Goal: Task Accomplishment & Management: Manage account settings

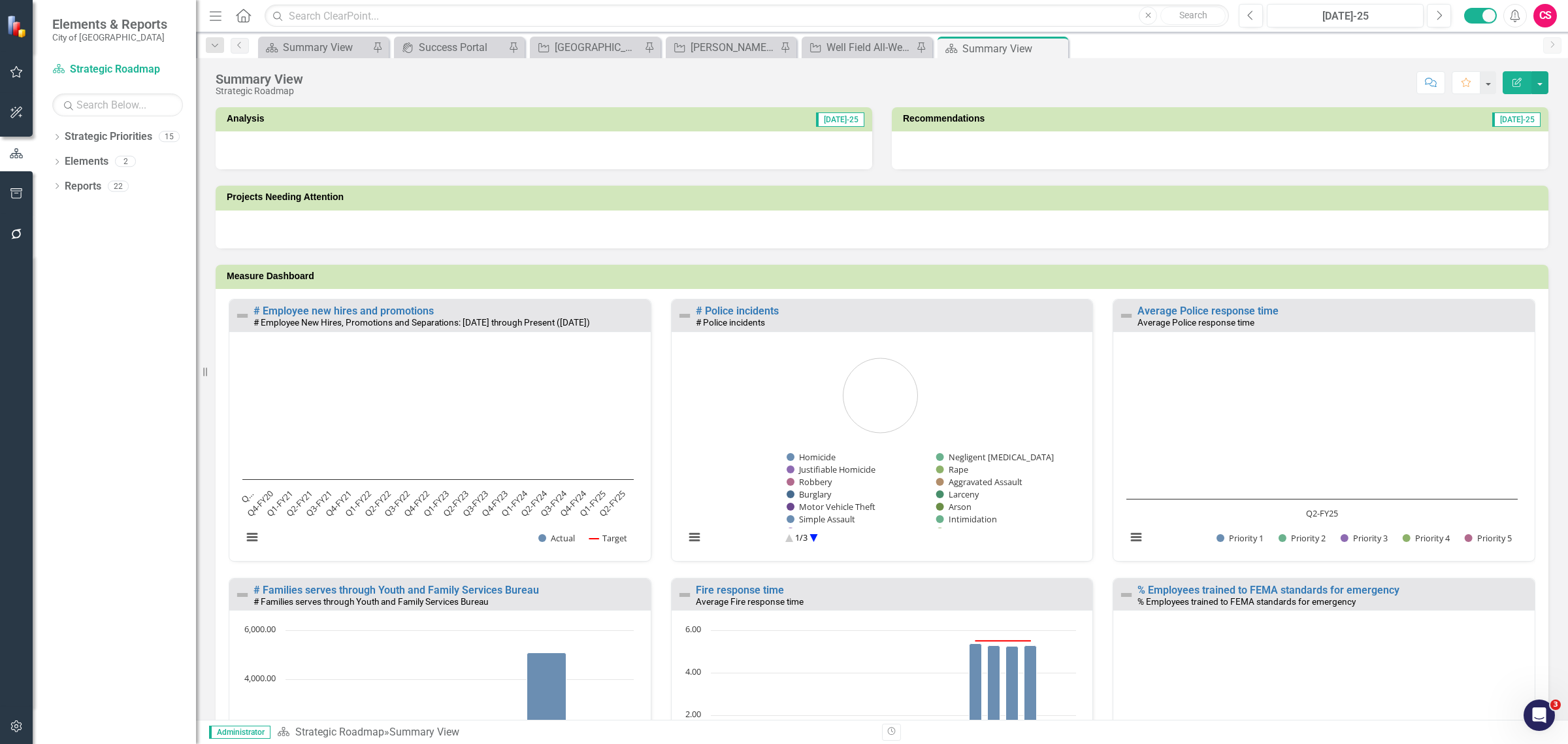
click at [1550, 15] on div "CS" at bounding box center [1545, 15] width 23 height 23
click at [1534, 163] on link "icon.portal Success Portal" at bounding box center [1505, 163] width 103 height 24
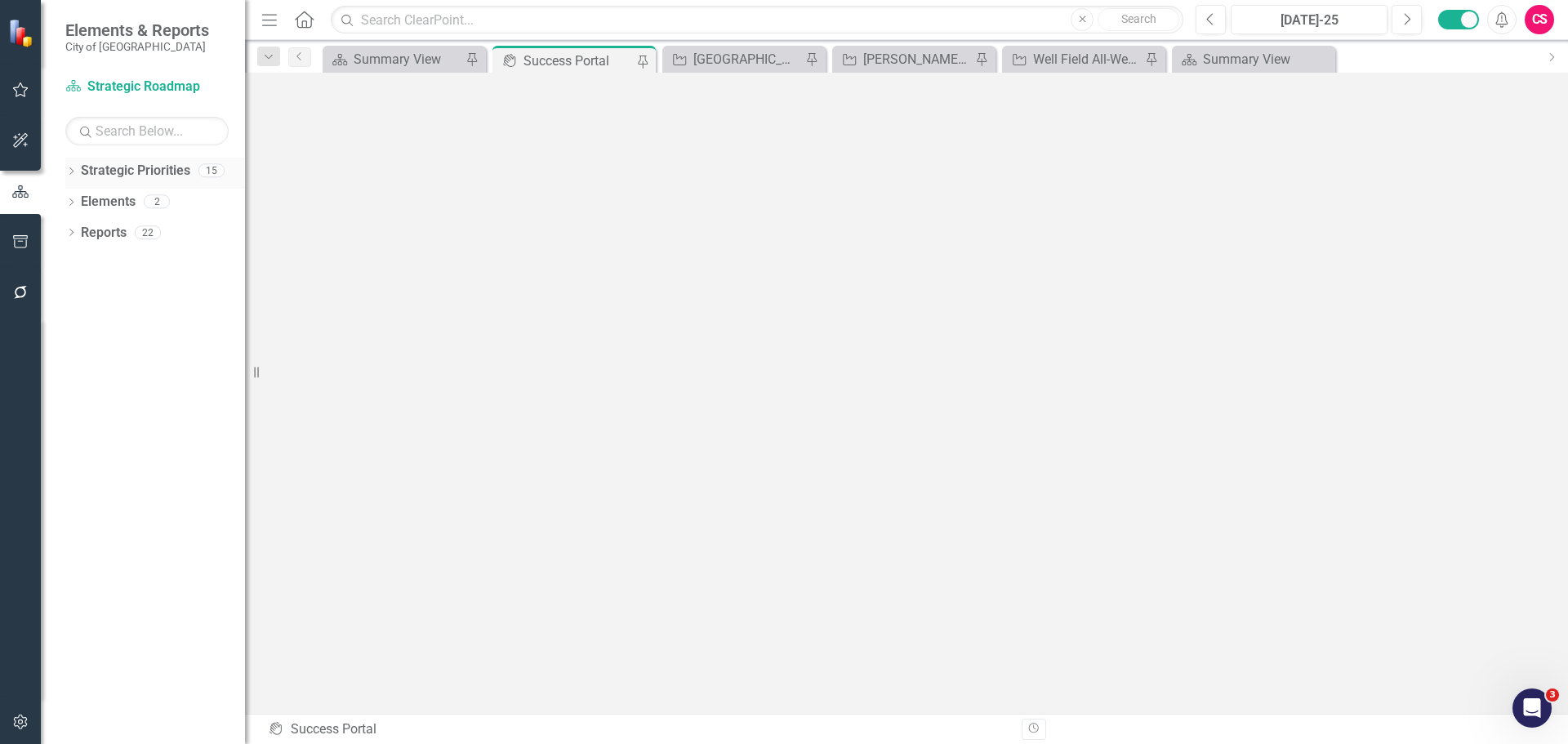
click at [71, 172] on icon "Dropdown" at bounding box center [71, 173] width 11 height 9
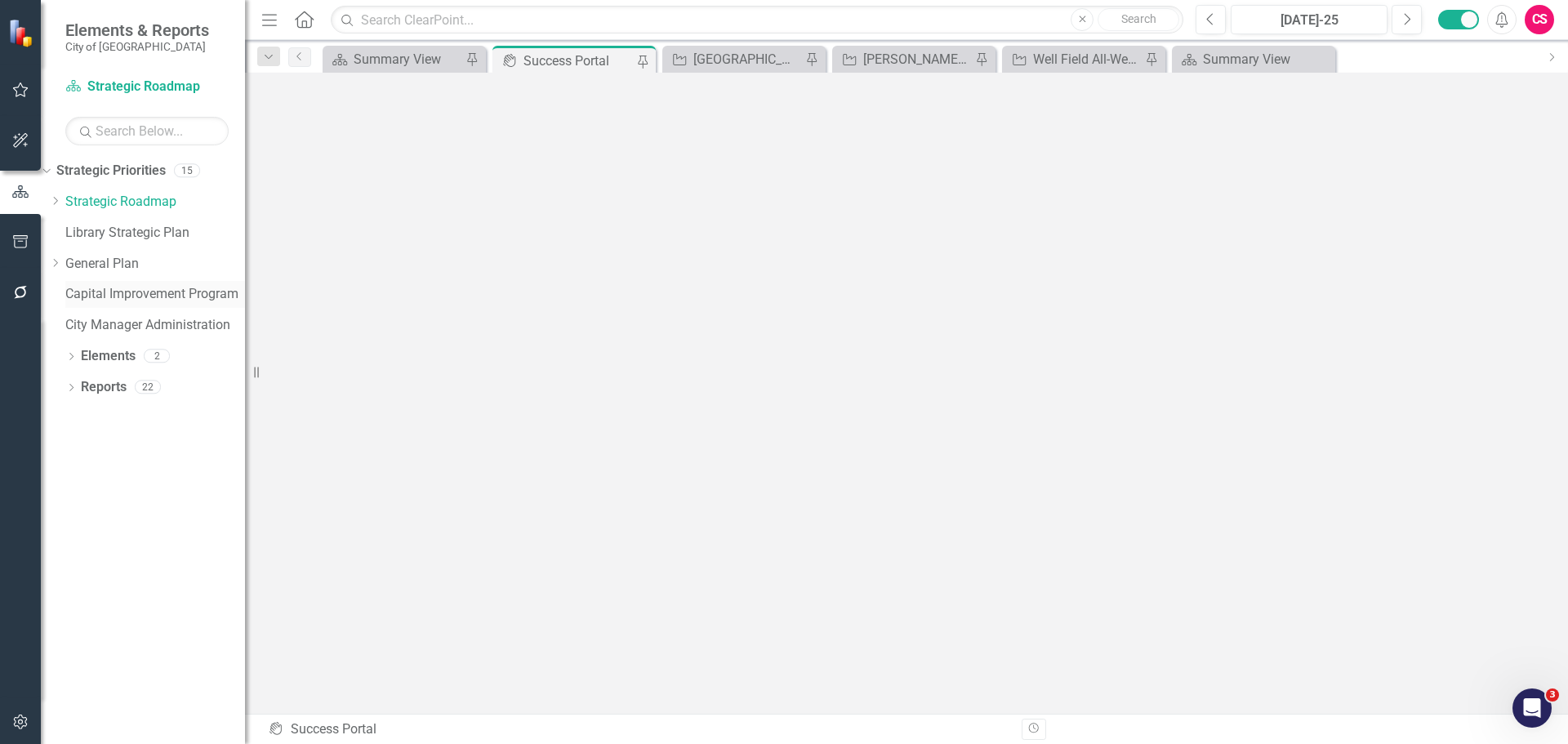
click at [118, 290] on link "Capital Improvement Program" at bounding box center [155, 294] width 180 height 19
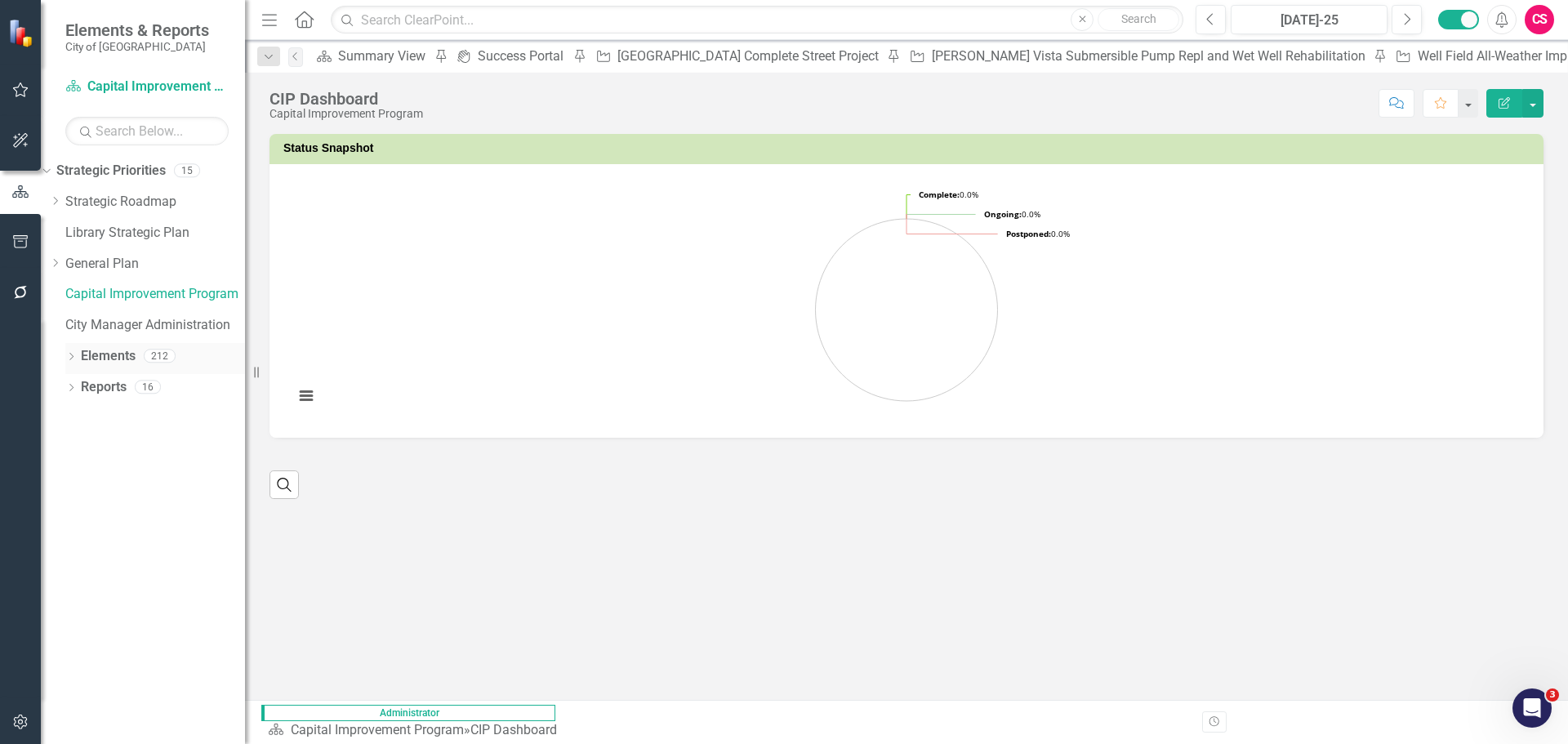
click at [102, 352] on link "Elements" at bounding box center [108, 357] width 54 height 19
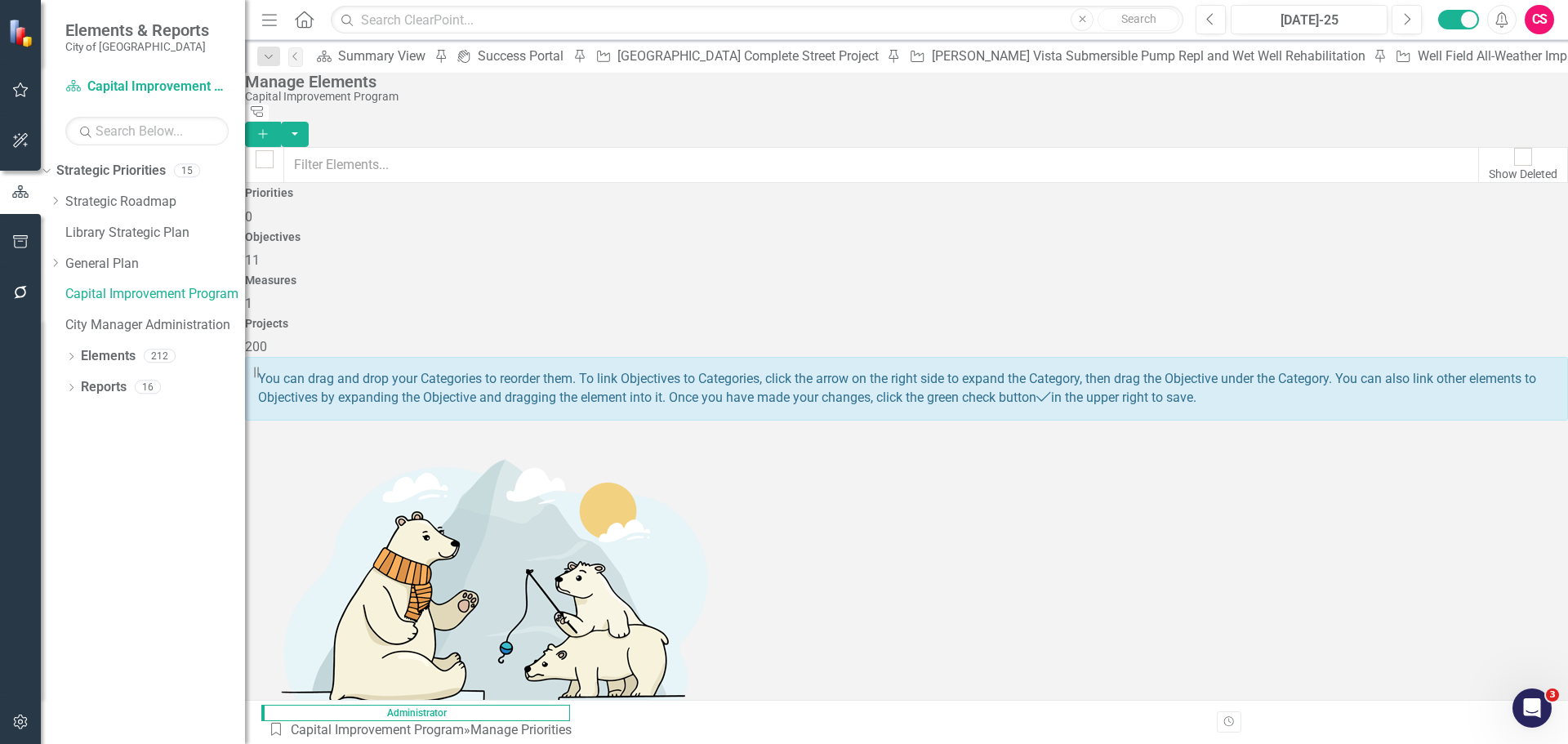
click at [1341, 317] on div "Projects 200" at bounding box center [906, 337] width 1323 height 39
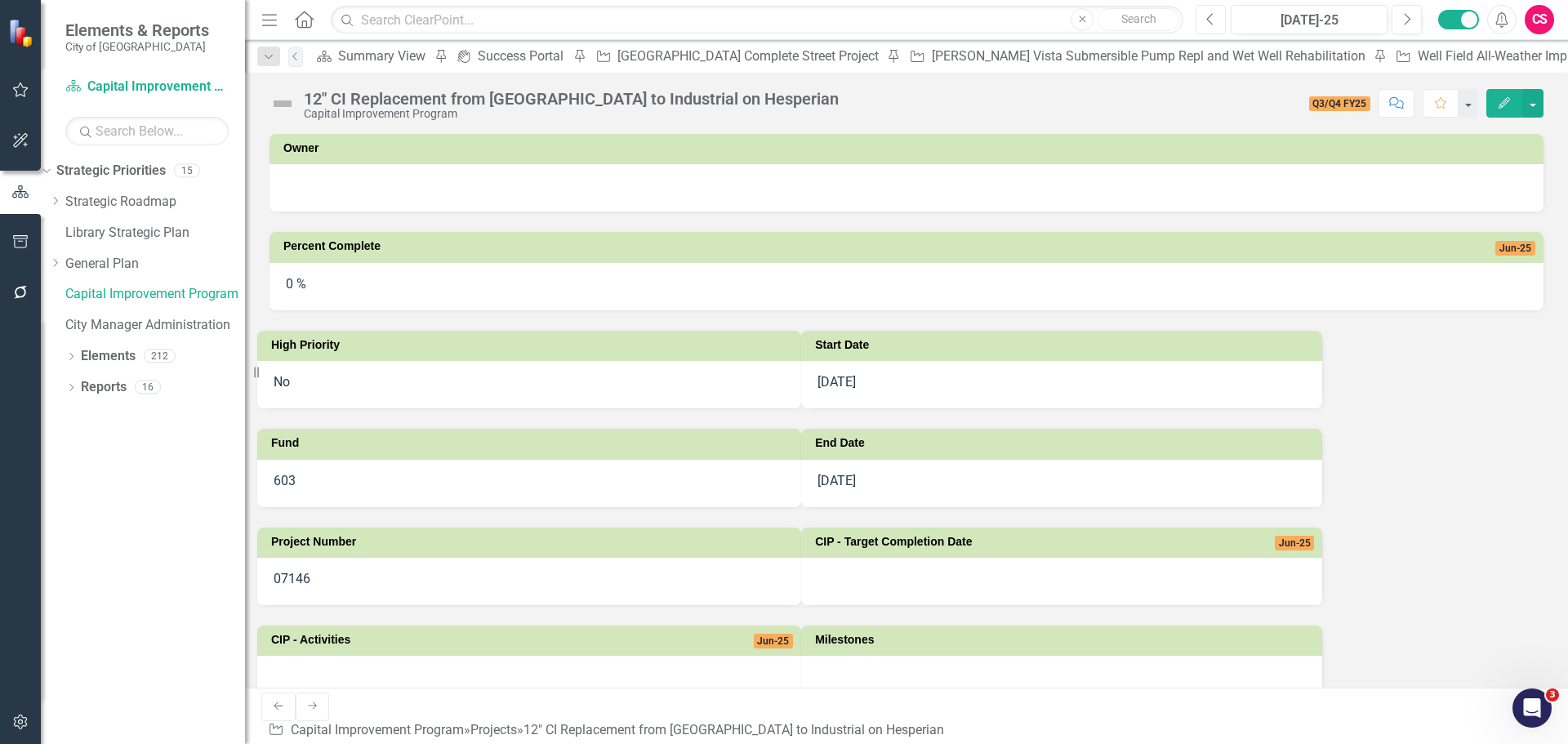
click at [1214, 18] on icon "Previous" at bounding box center [1210, 20] width 9 height 15
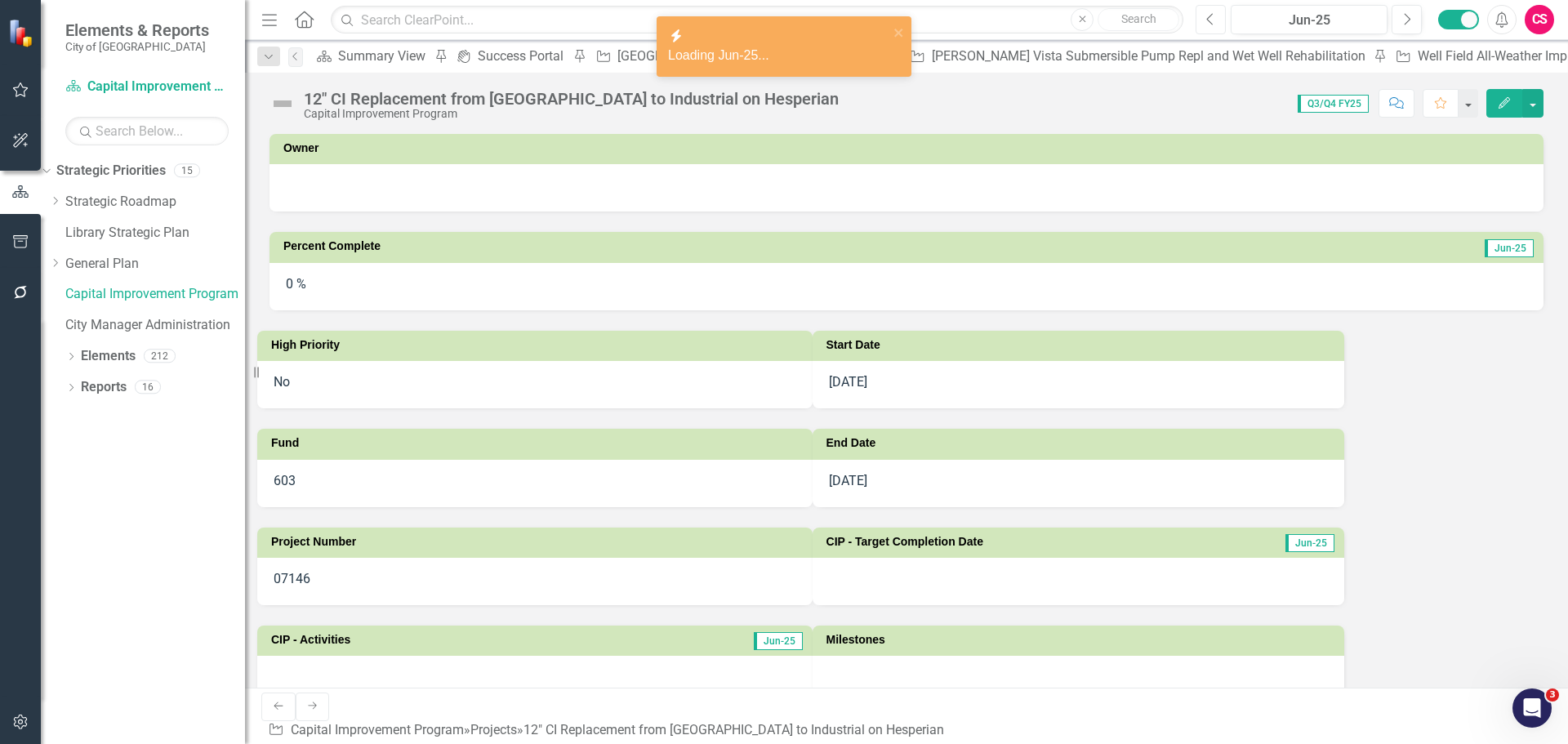
click at [1214, 18] on icon "Previous" at bounding box center [1210, 20] width 9 height 15
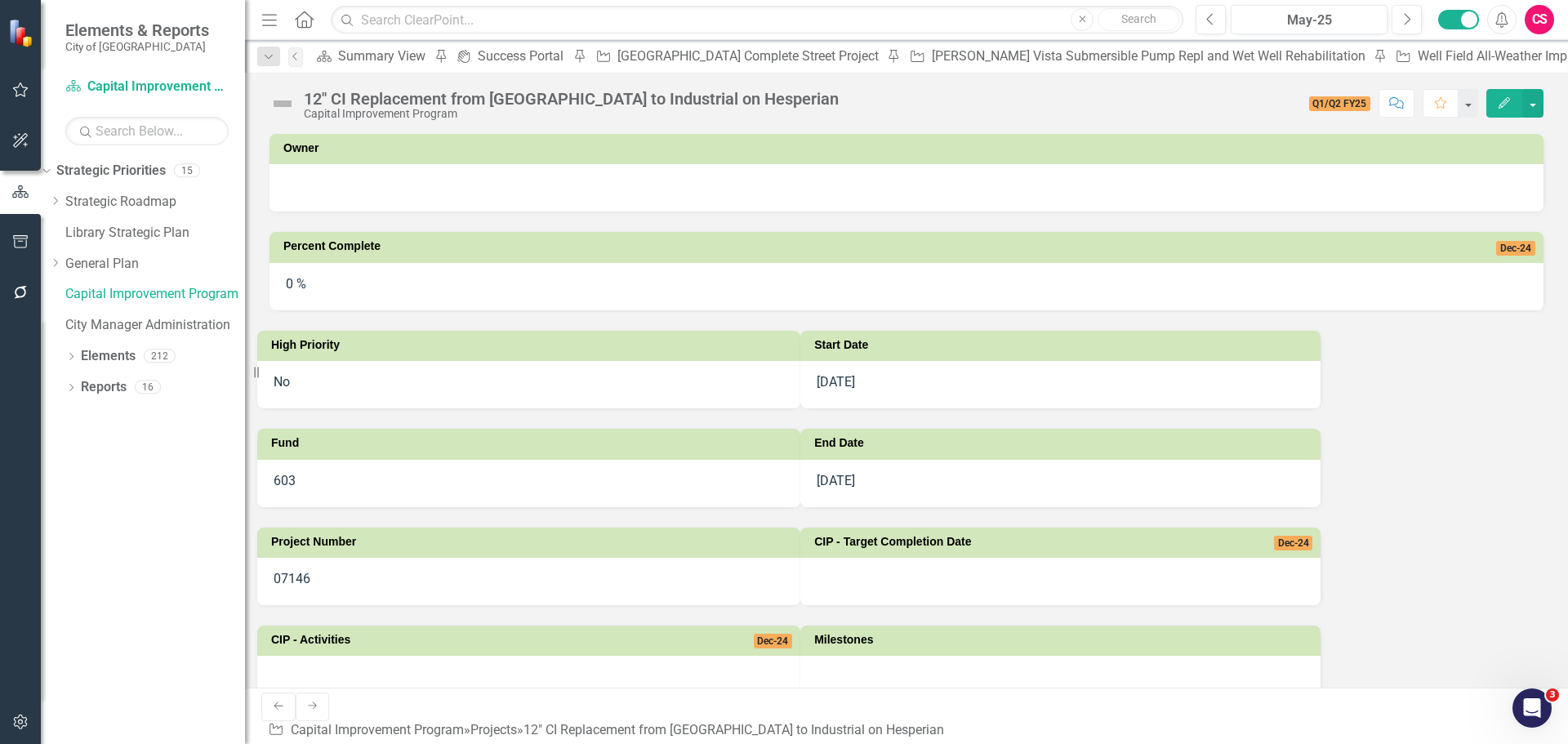
click at [192, 463] on div "Dropdown Strategic Priorities 15 Dropdown Strategic Roadmap Enhance Community S…" at bounding box center [143, 450] width 204 height 586
click at [128, 357] on link "Elements" at bounding box center [108, 357] width 54 height 19
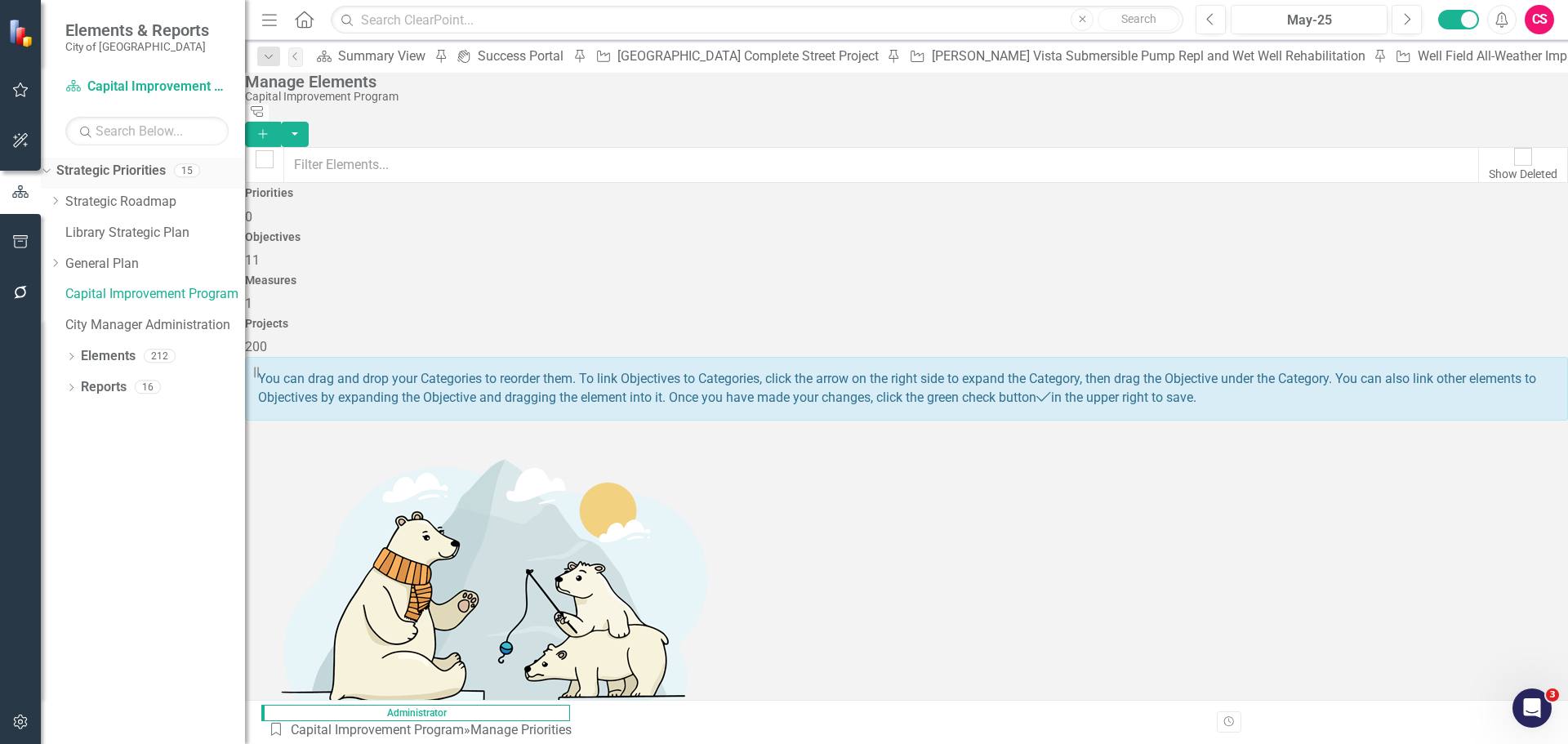
click at [164, 167] on link "Strategic Priorities" at bounding box center [110, 171] width 110 height 19
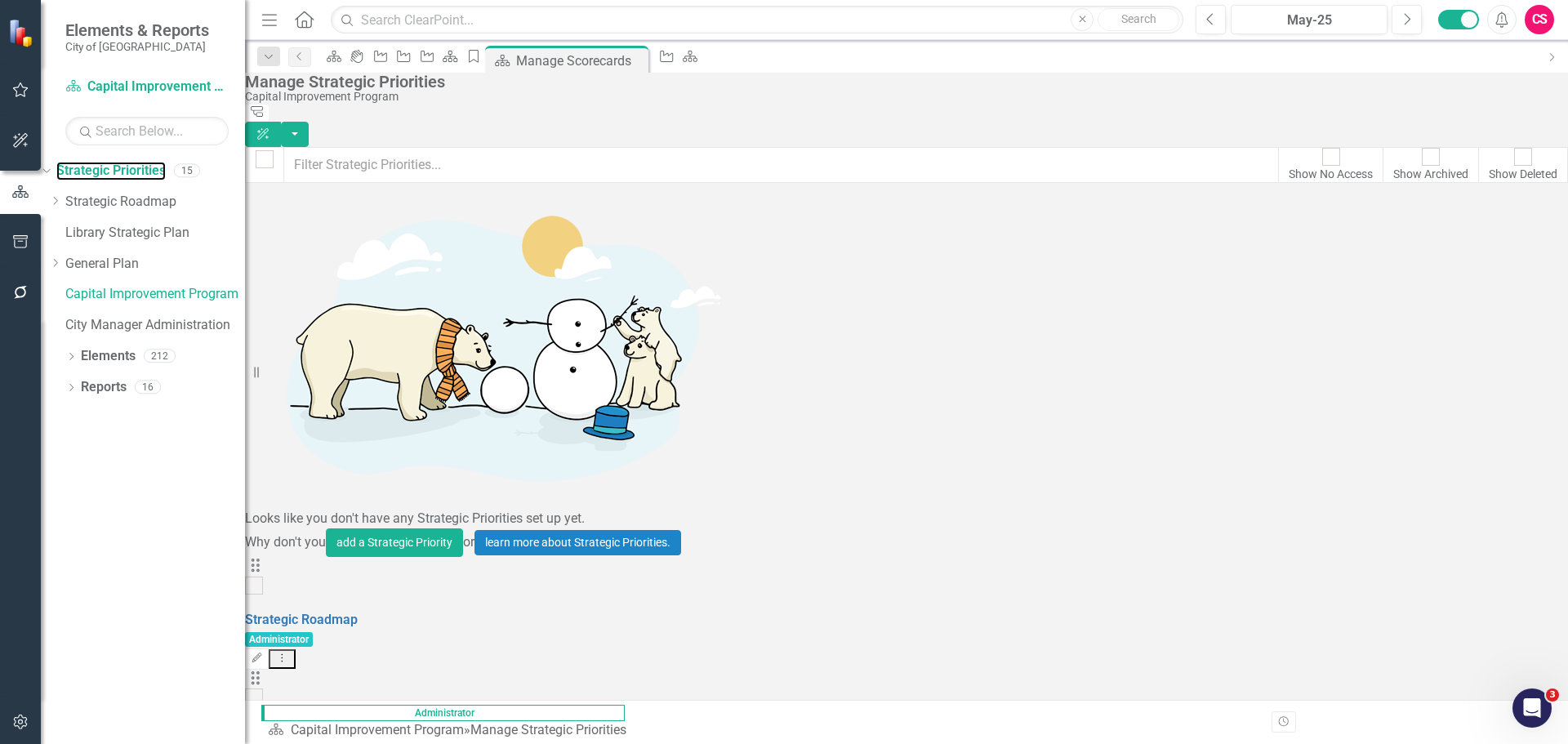
scroll to position [236, 0]
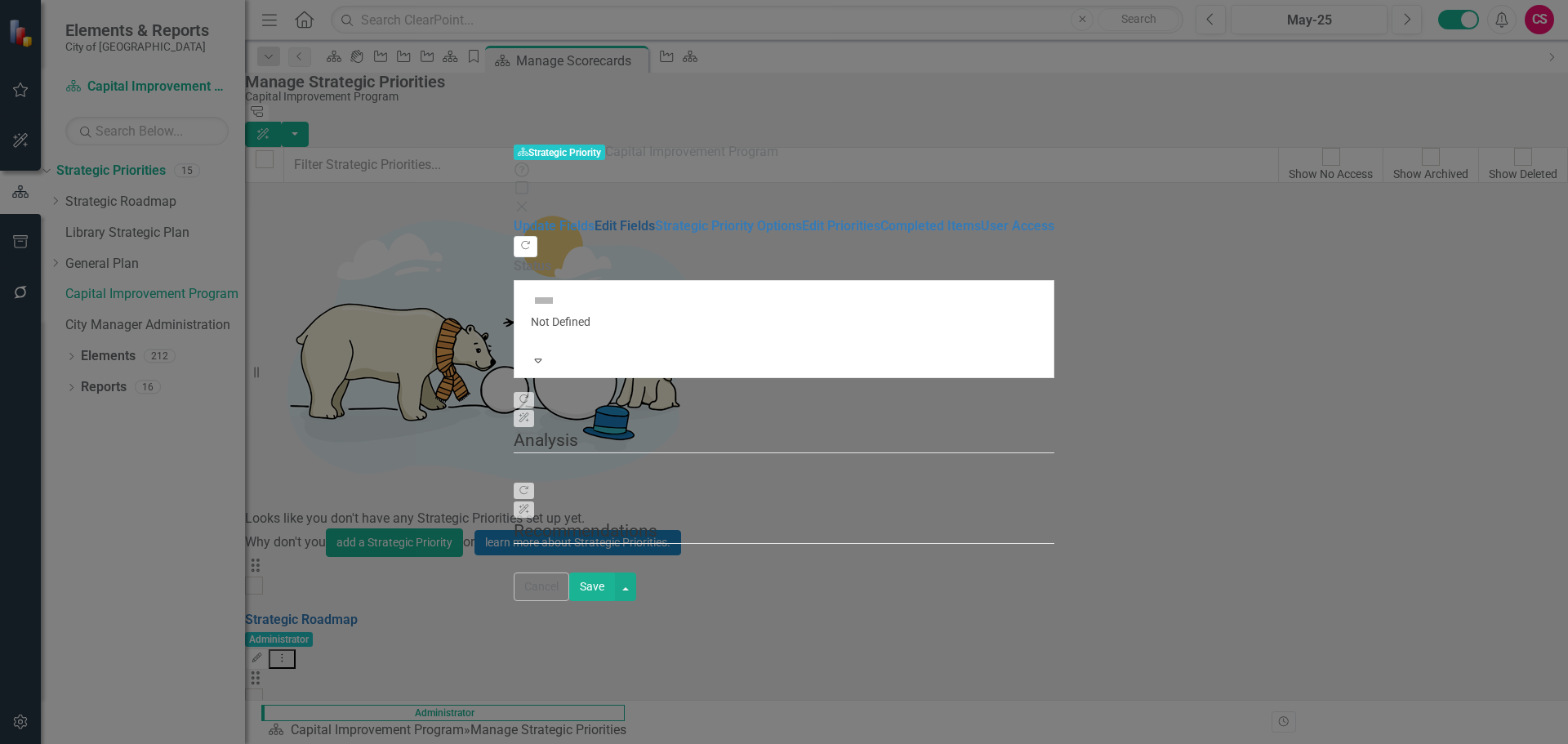
click at [594, 218] on link "Edit Fields" at bounding box center [624, 226] width 61 height 16
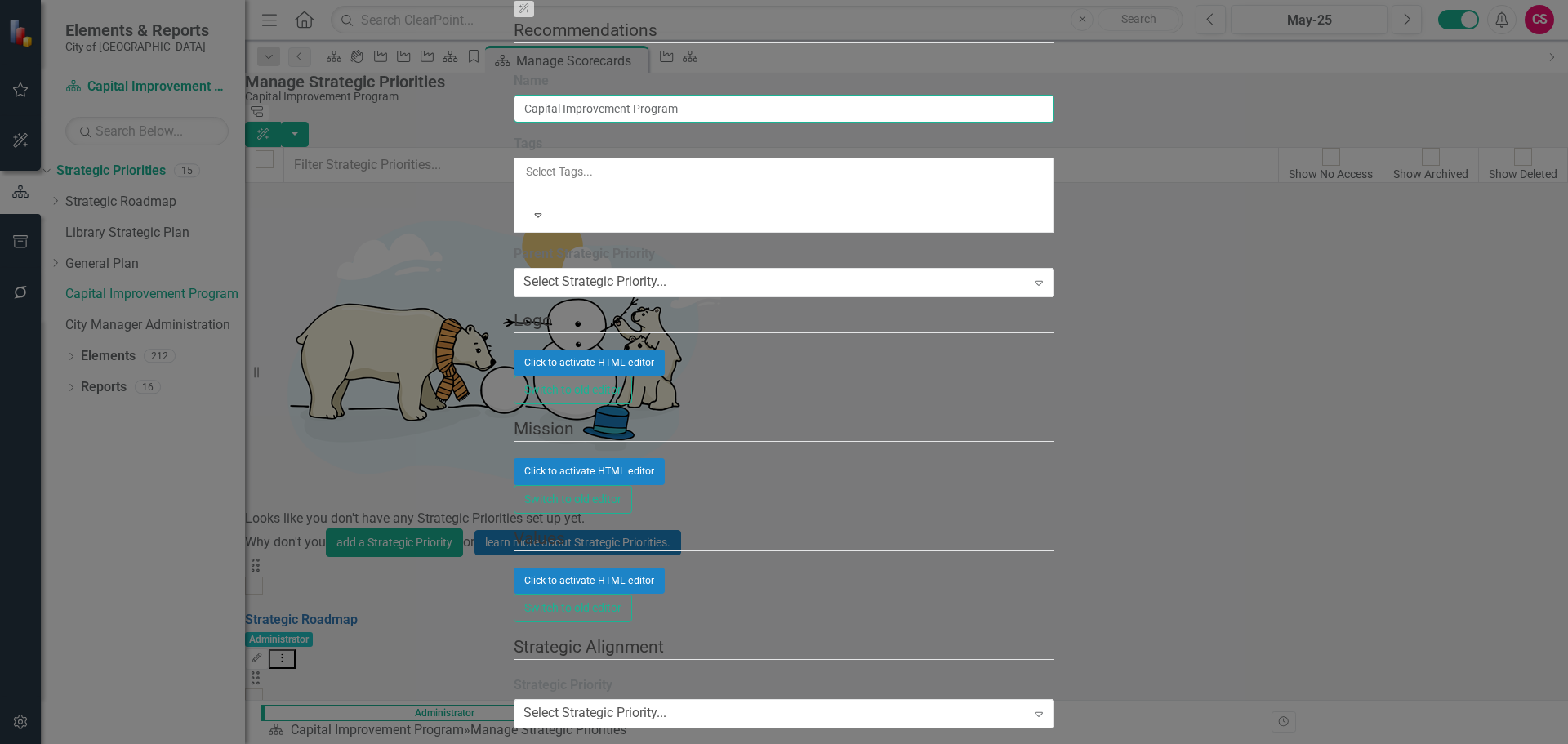
drag, startPoint x: 291, startPoint y: 86, endPoint x: 728, endPoint y: 105, distance: 437.4
click at [728, 105] on input "Capital Improvement Program" at bounding box center [784, 109] width 540 height 28
type input "Capital Improvement Program - ARCHIVE"
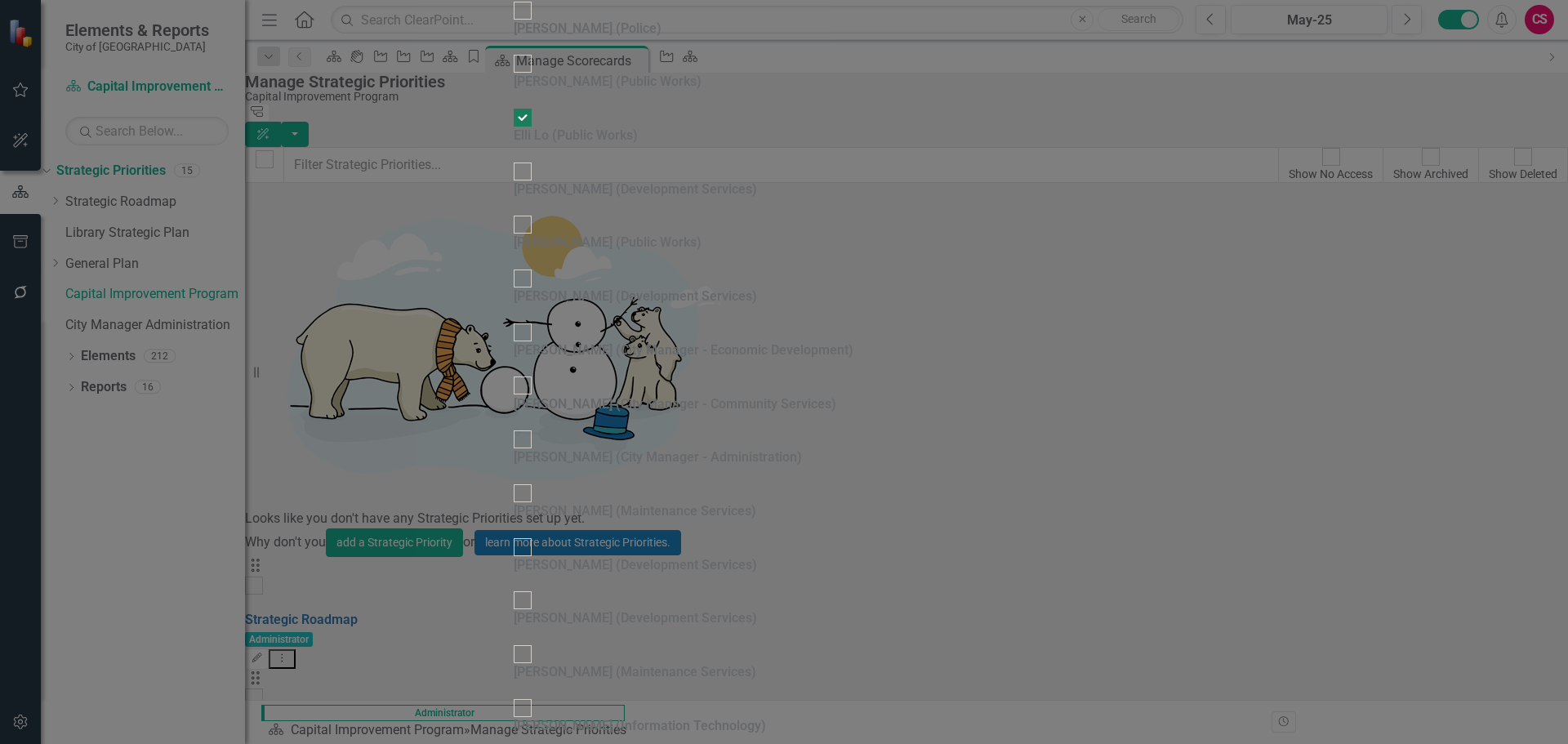
checkbox input "false"
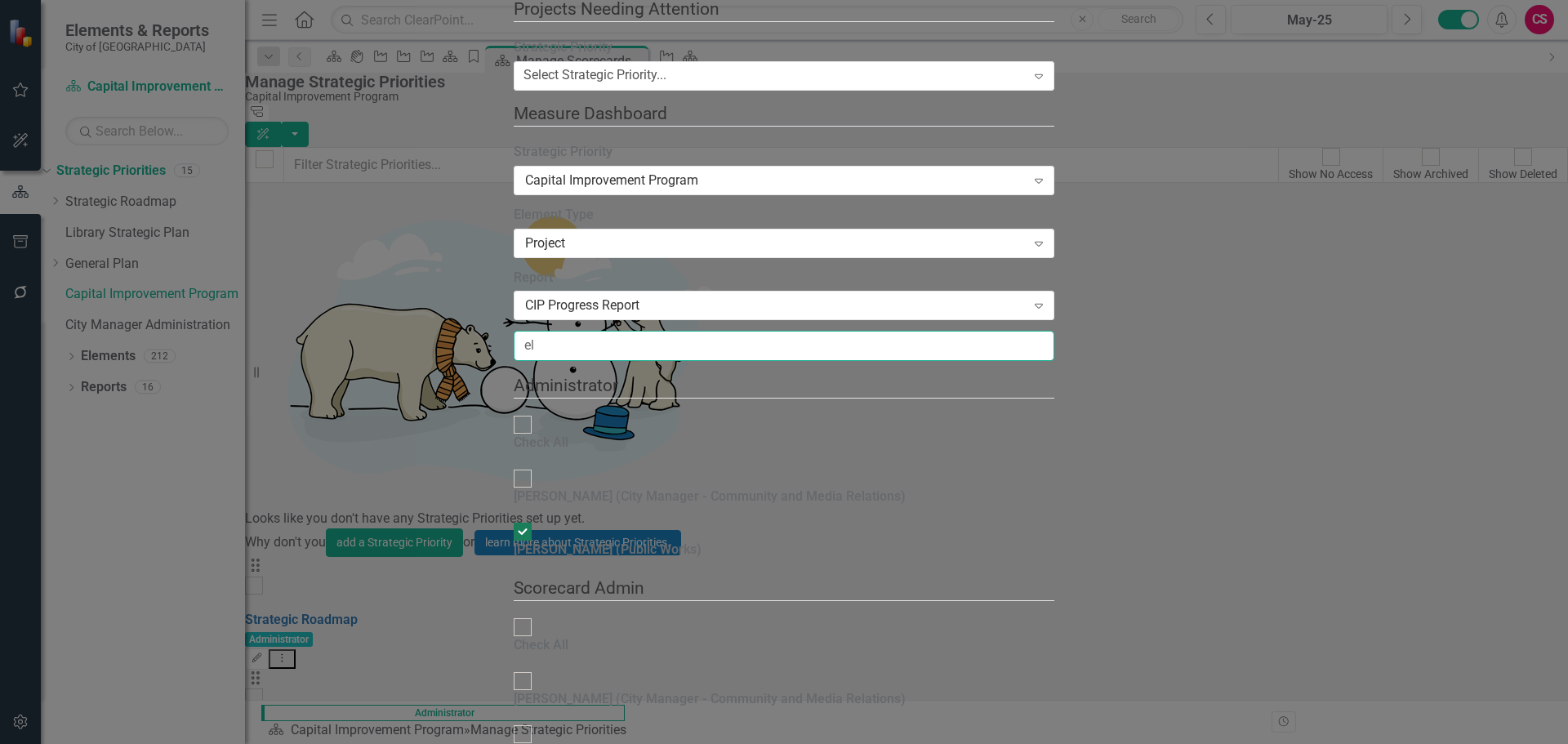
type input "e"
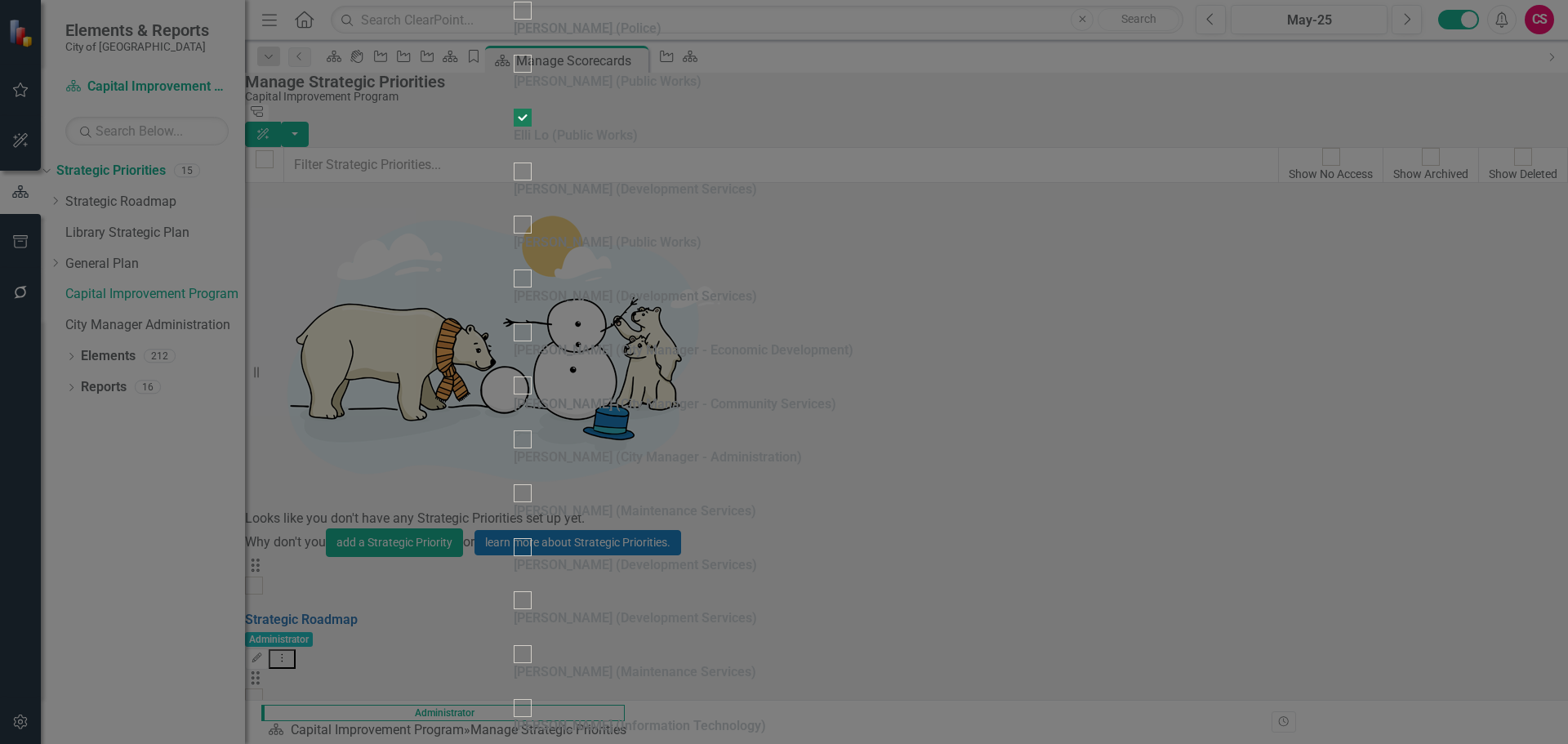
checkbox input "false"
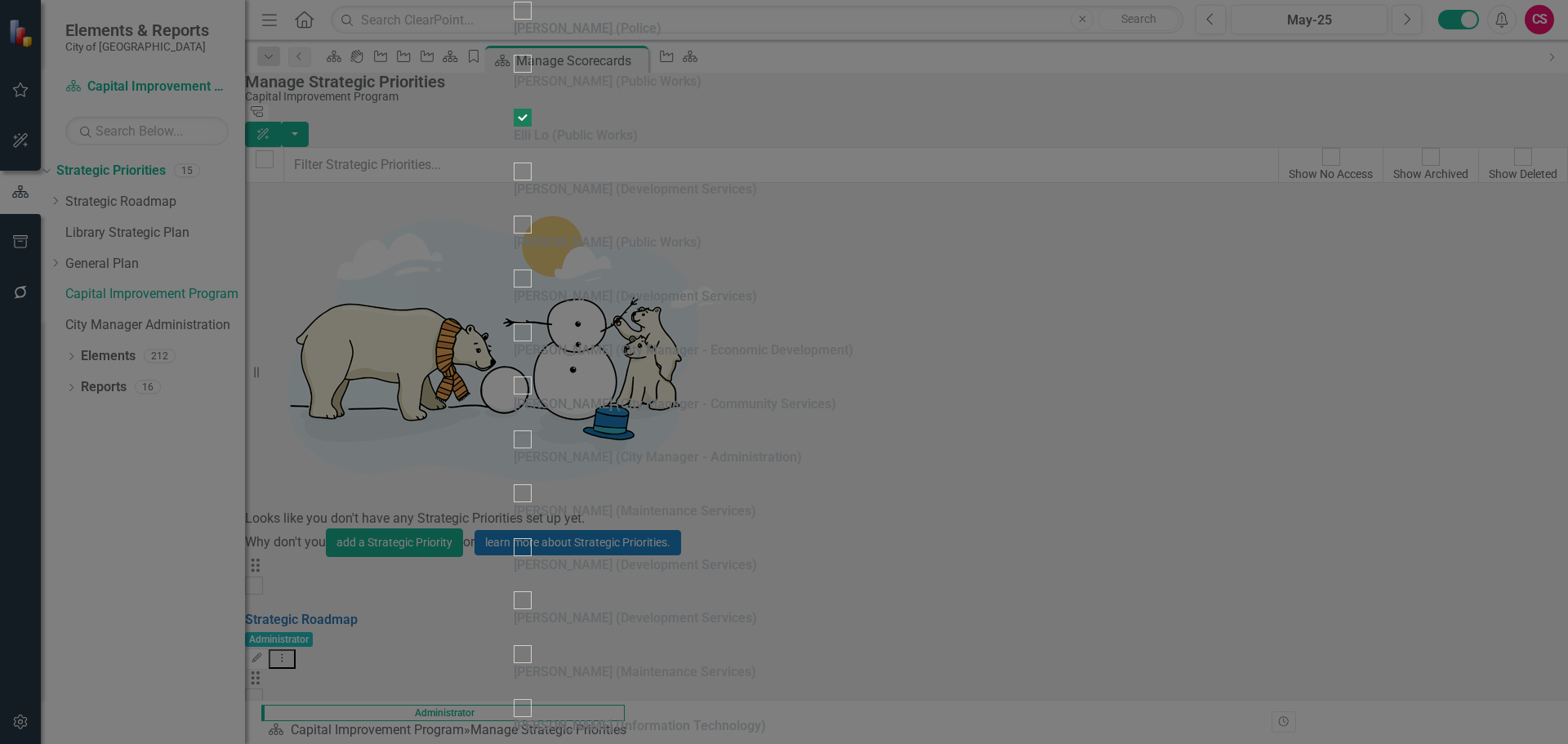
checkbox input "false"
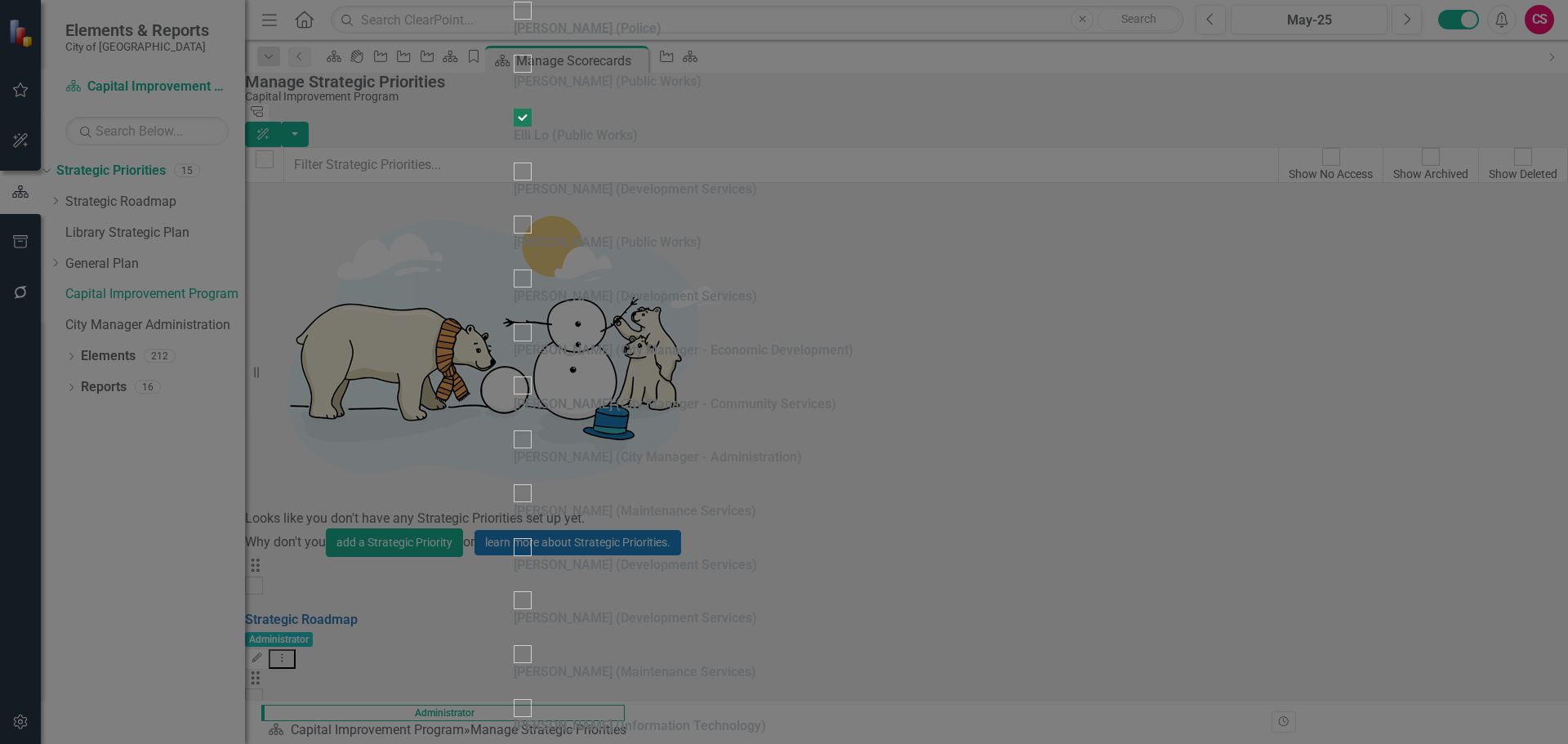
checkbox input "false"
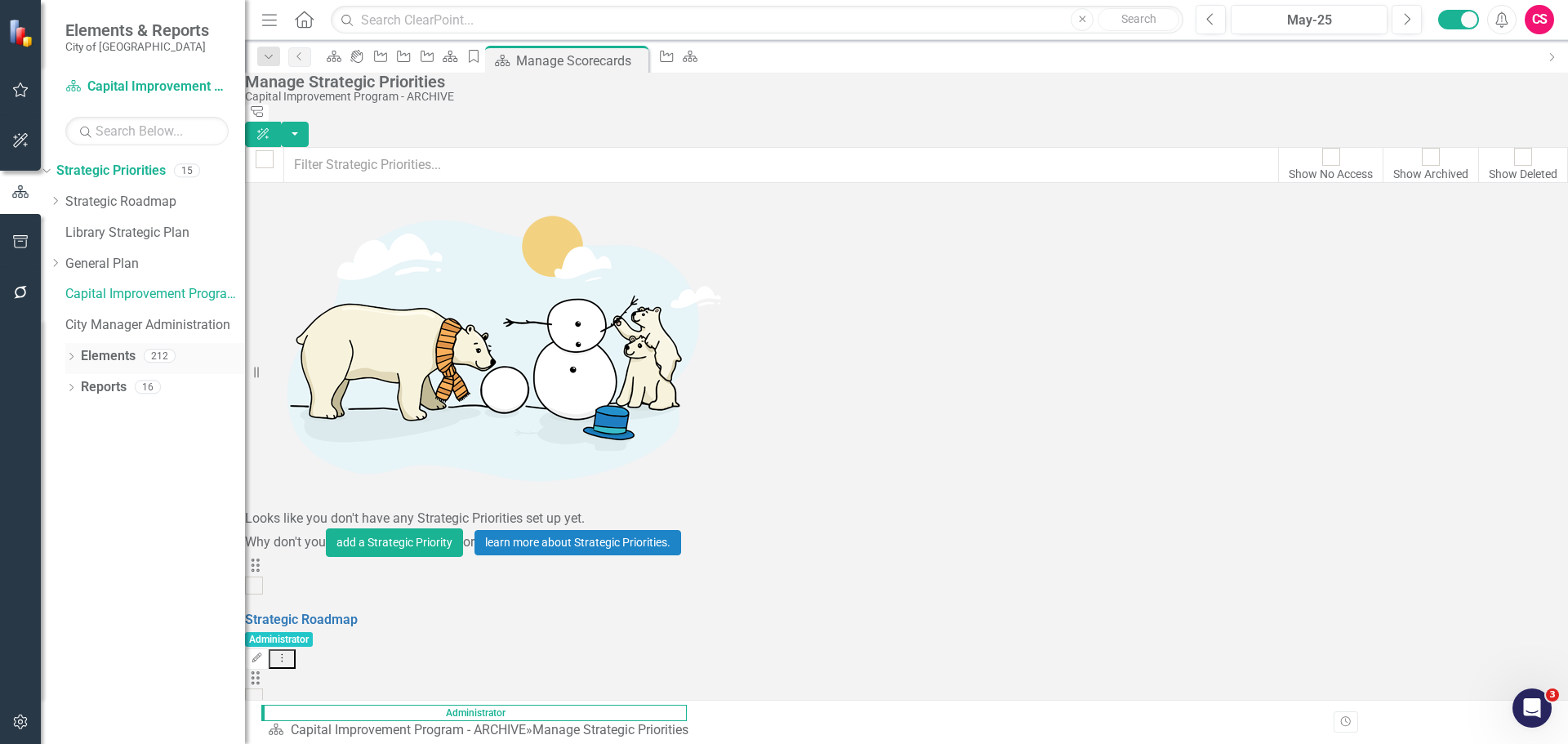
click at [135, 357] on link "Elements" at bounding box center [108, 357] width 54 height 19
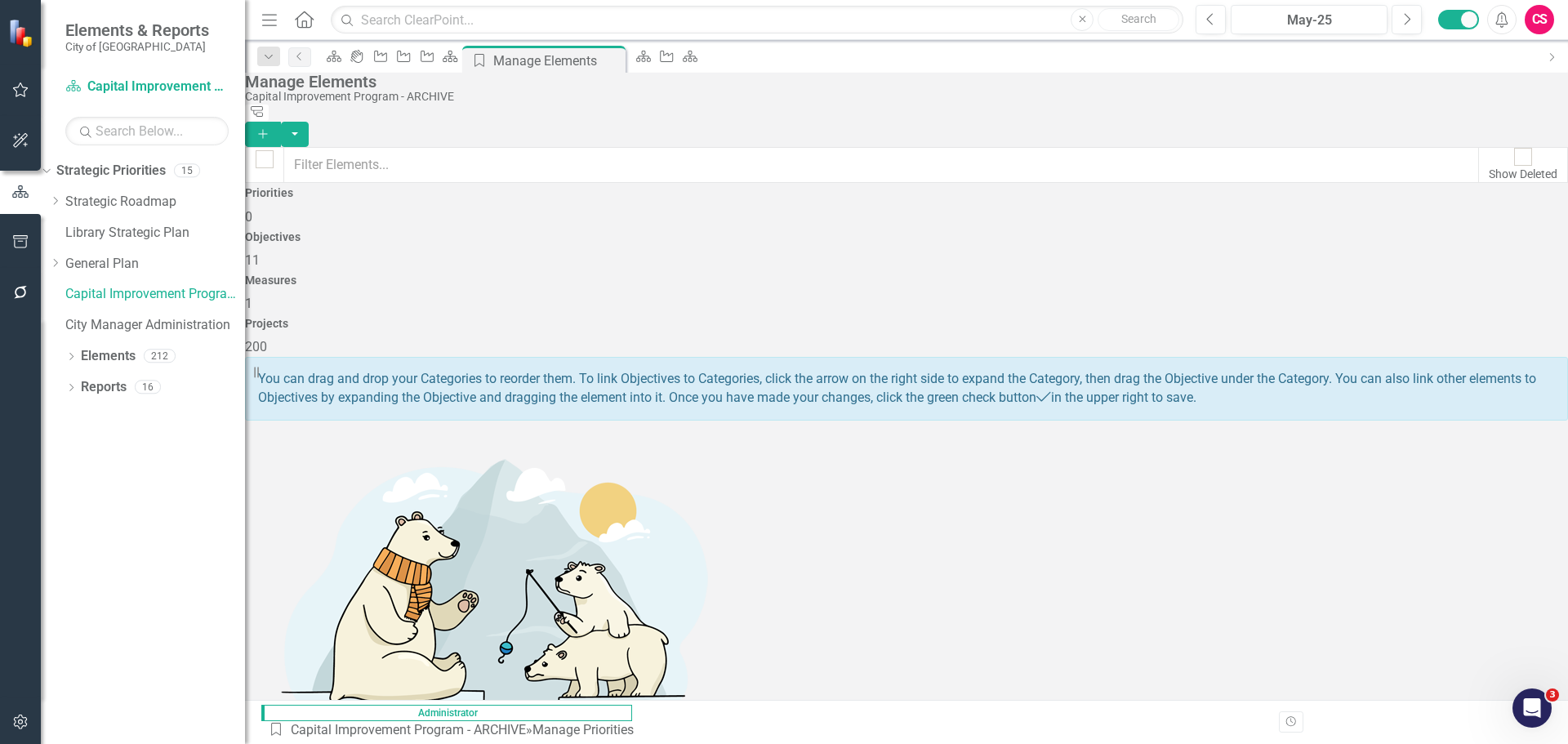
click at [681, 241] on div "Objectives 11" at bounding box center [906, 251] width 1323 height 39
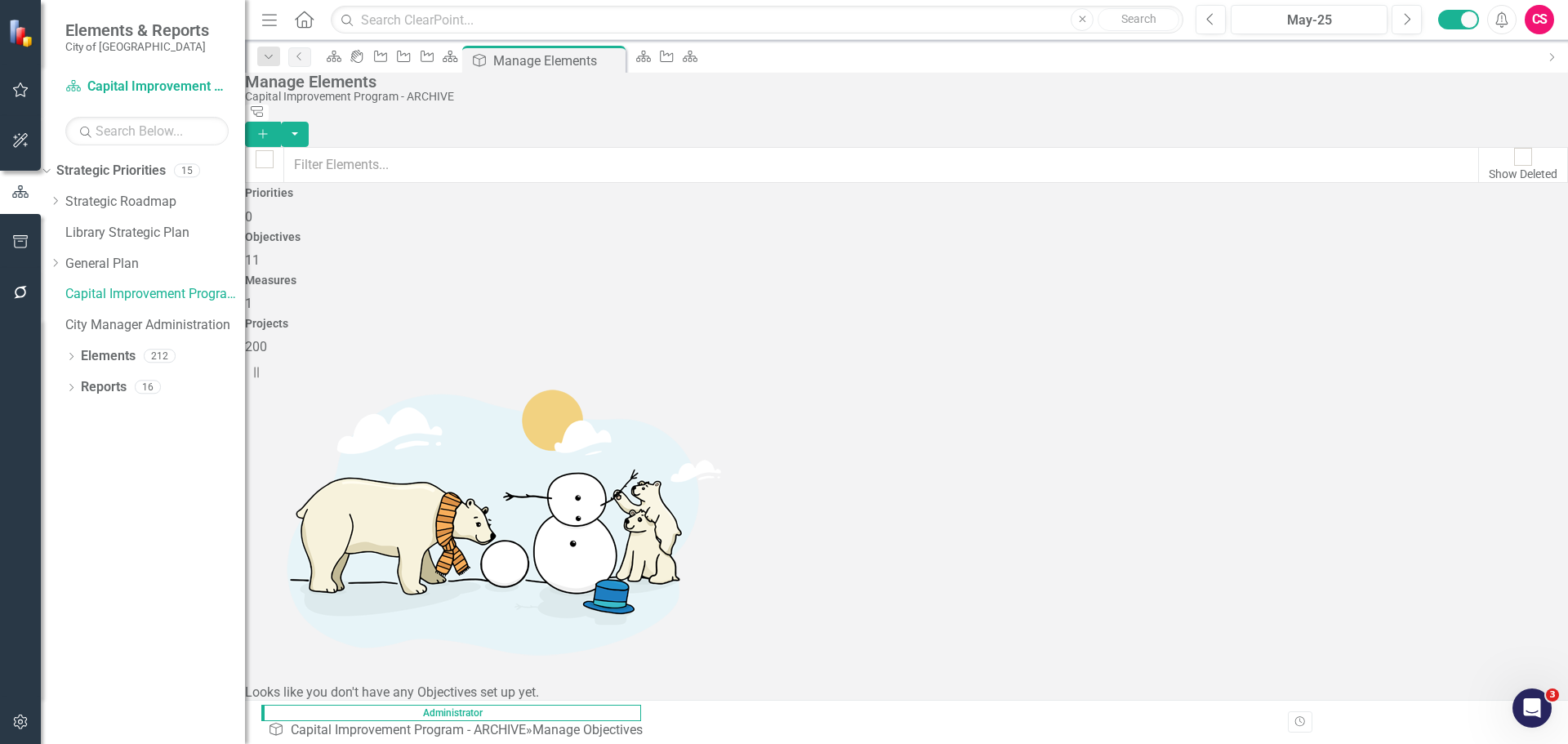
scroll to position [147, 0]
click at [145, 95] on link "Strategic Priority Capital Improvement Program - ARCHIVE" at bounding box center [147, 87] width 163 height 19
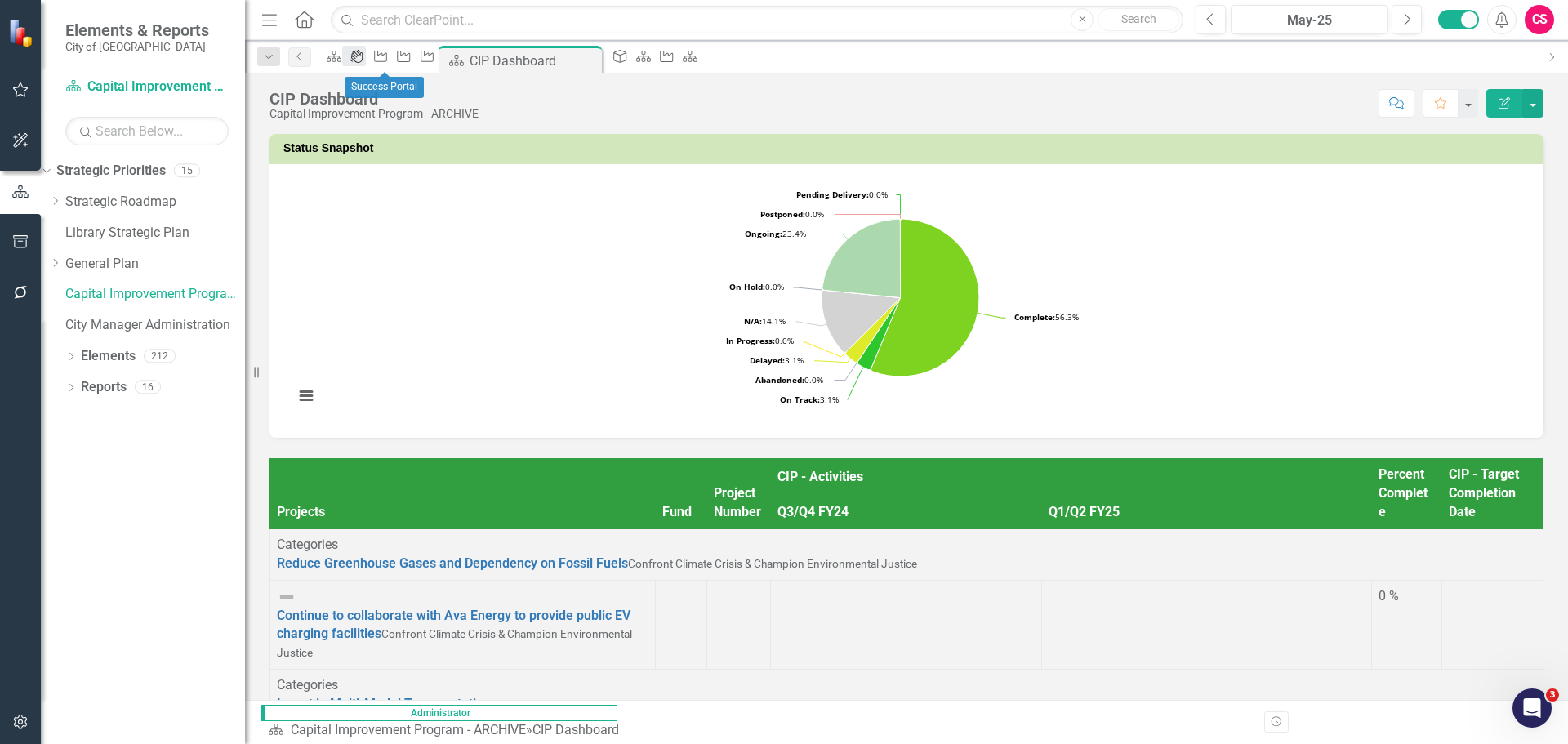
click at [365, 53] on icon "icon.portal" at bounding box center [356, 56] width 16 height 13
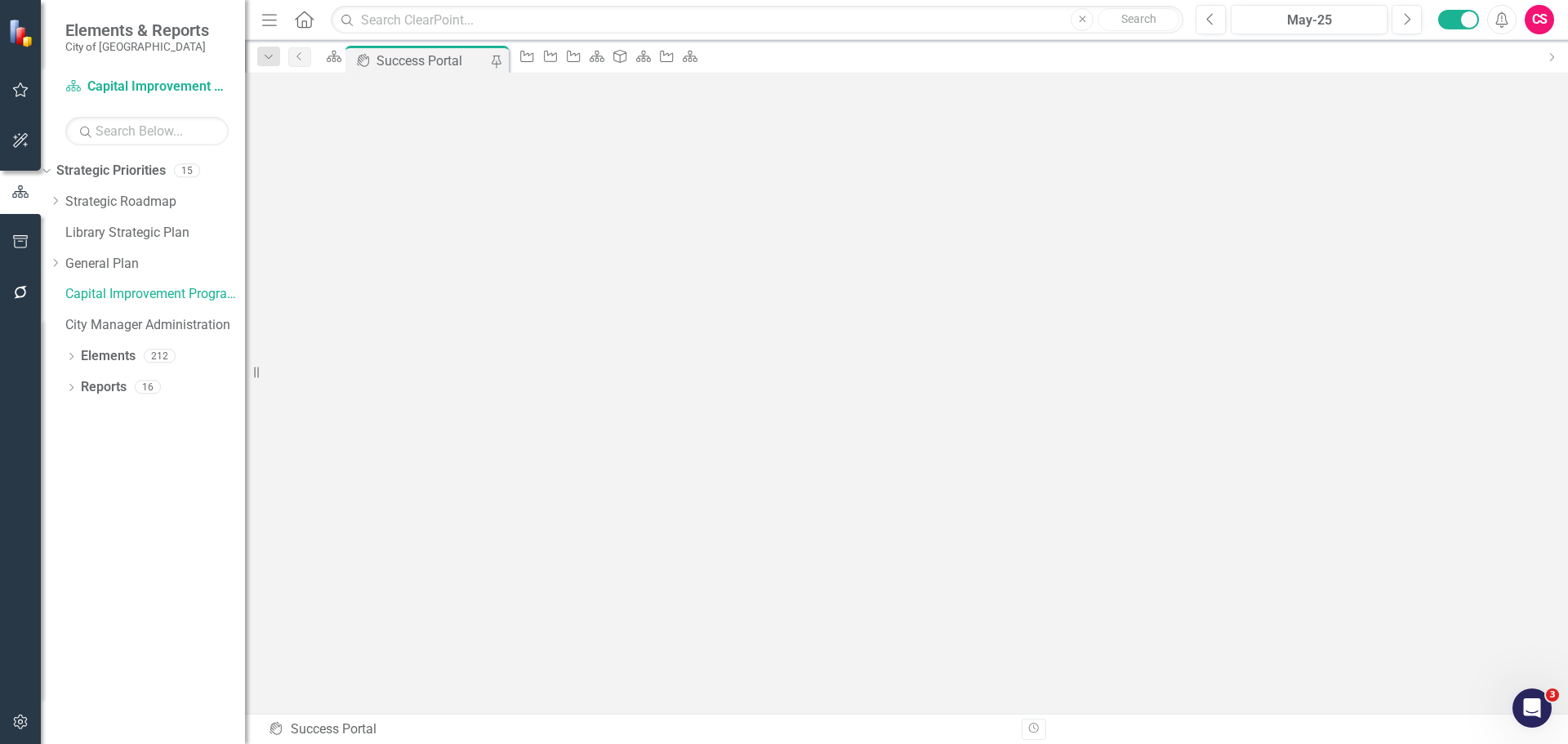
scroll to position [6, 0]
click at [17, 94] on icon "button" at bounding box center [21, 90] width 17 height 13
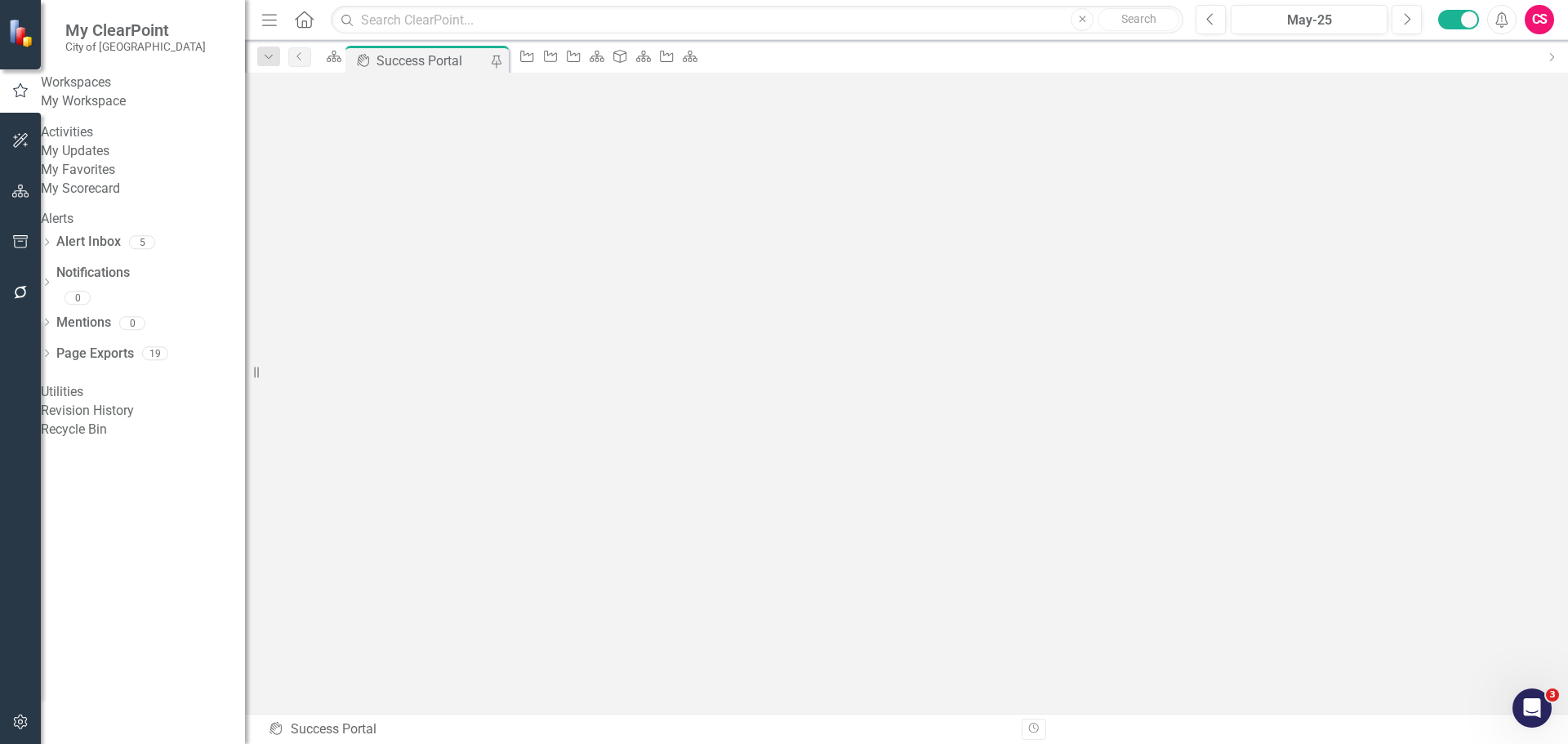
click at [98, 111] on link "My Workspace" at bounding box center [143, 102] width 204 height 19
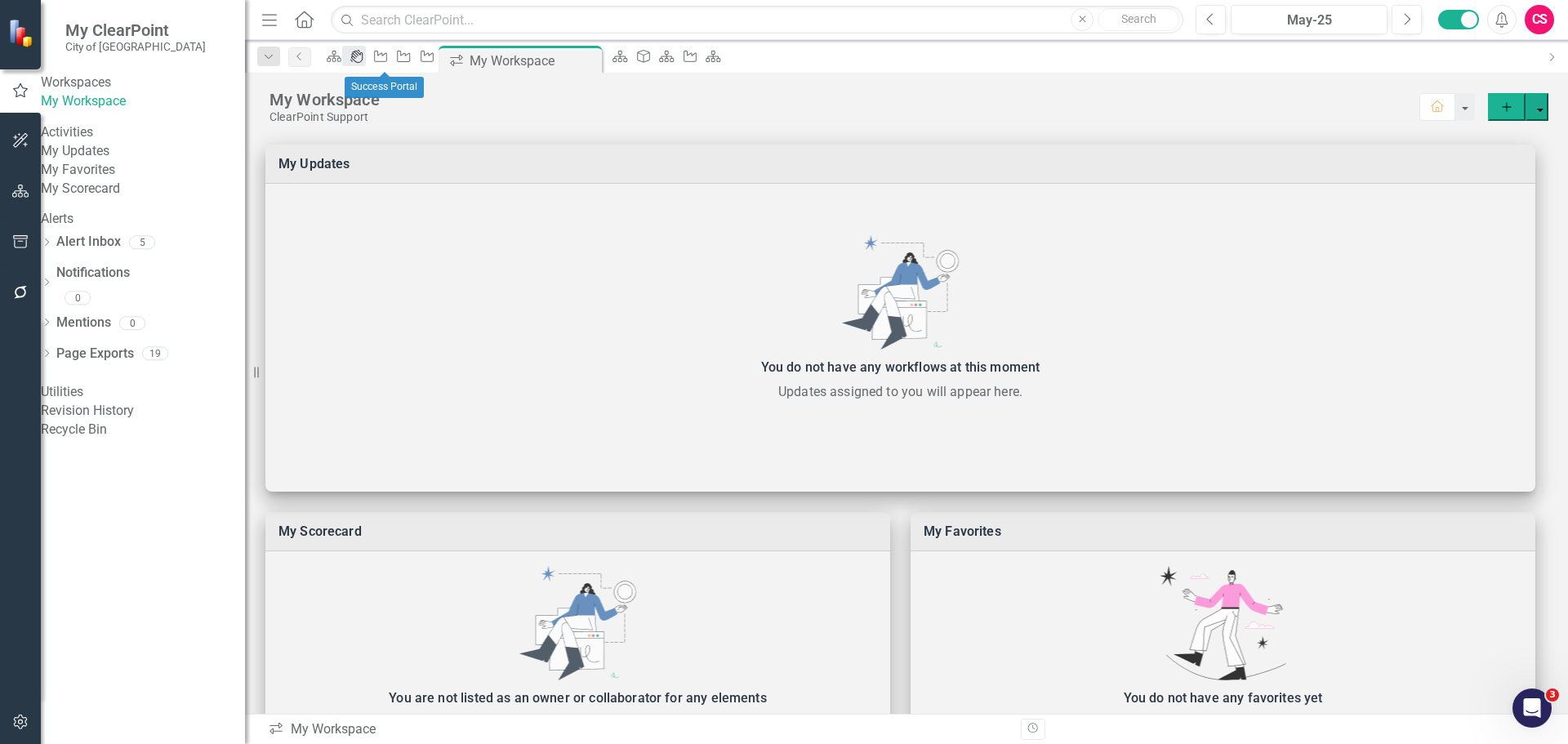
click at [365, 51] on div "icon.portal" at bounding box center [353, 56] width 22 height 21
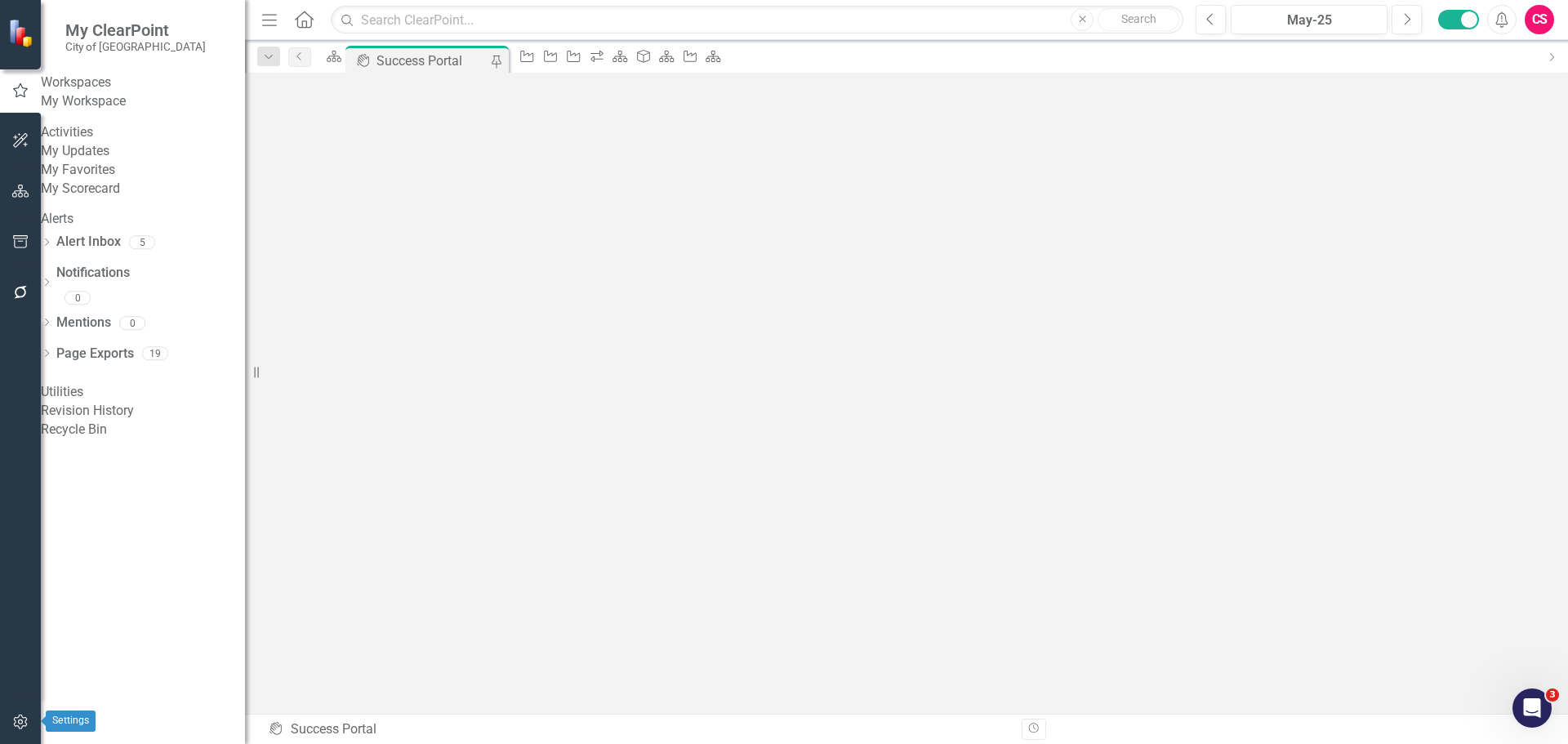
click at [22, 718] on icon "button" at bounding box center [21, 722] width 17 height 13
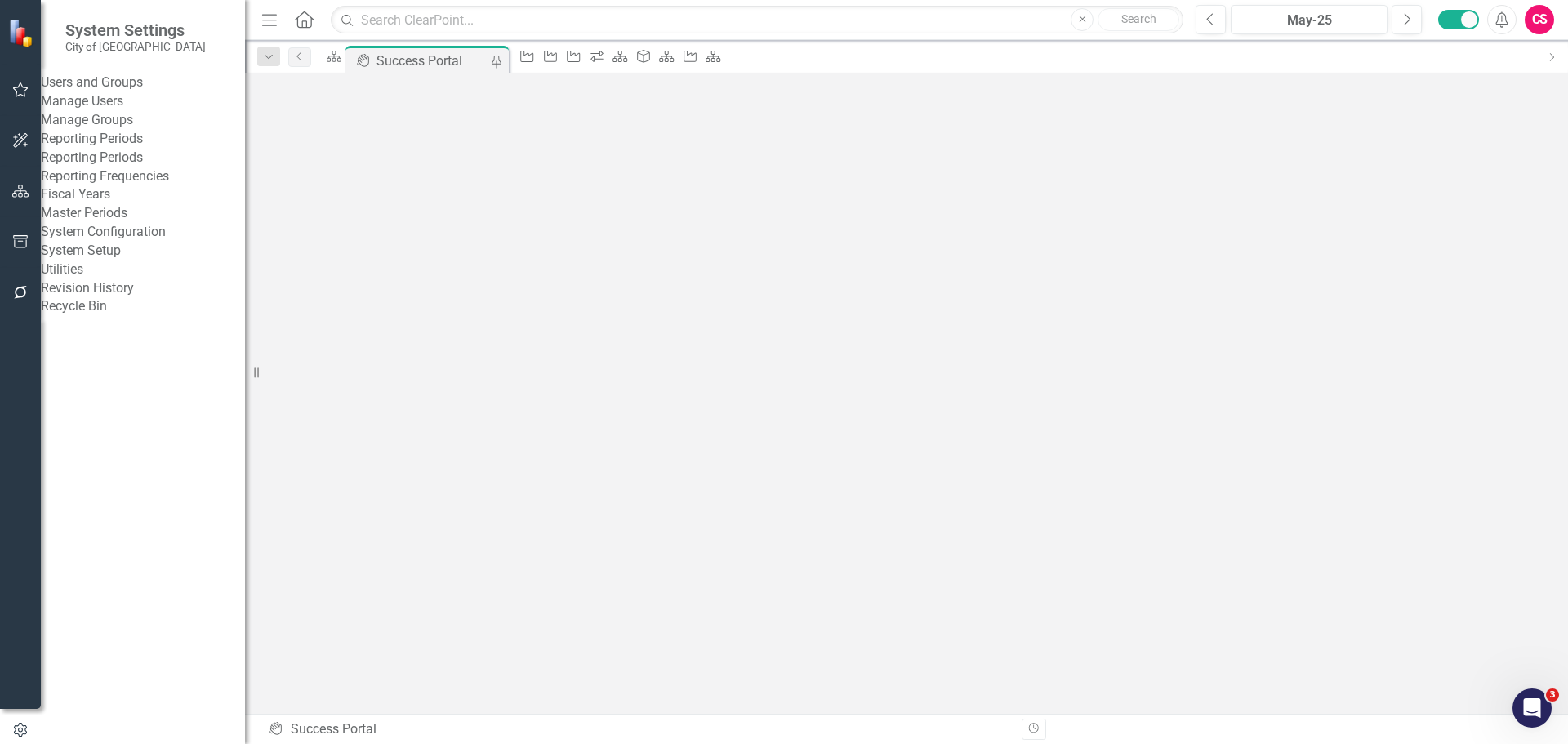
click at [123, 106] on link "Manage Users" at bounding box center [143, 102] width 204 height 19
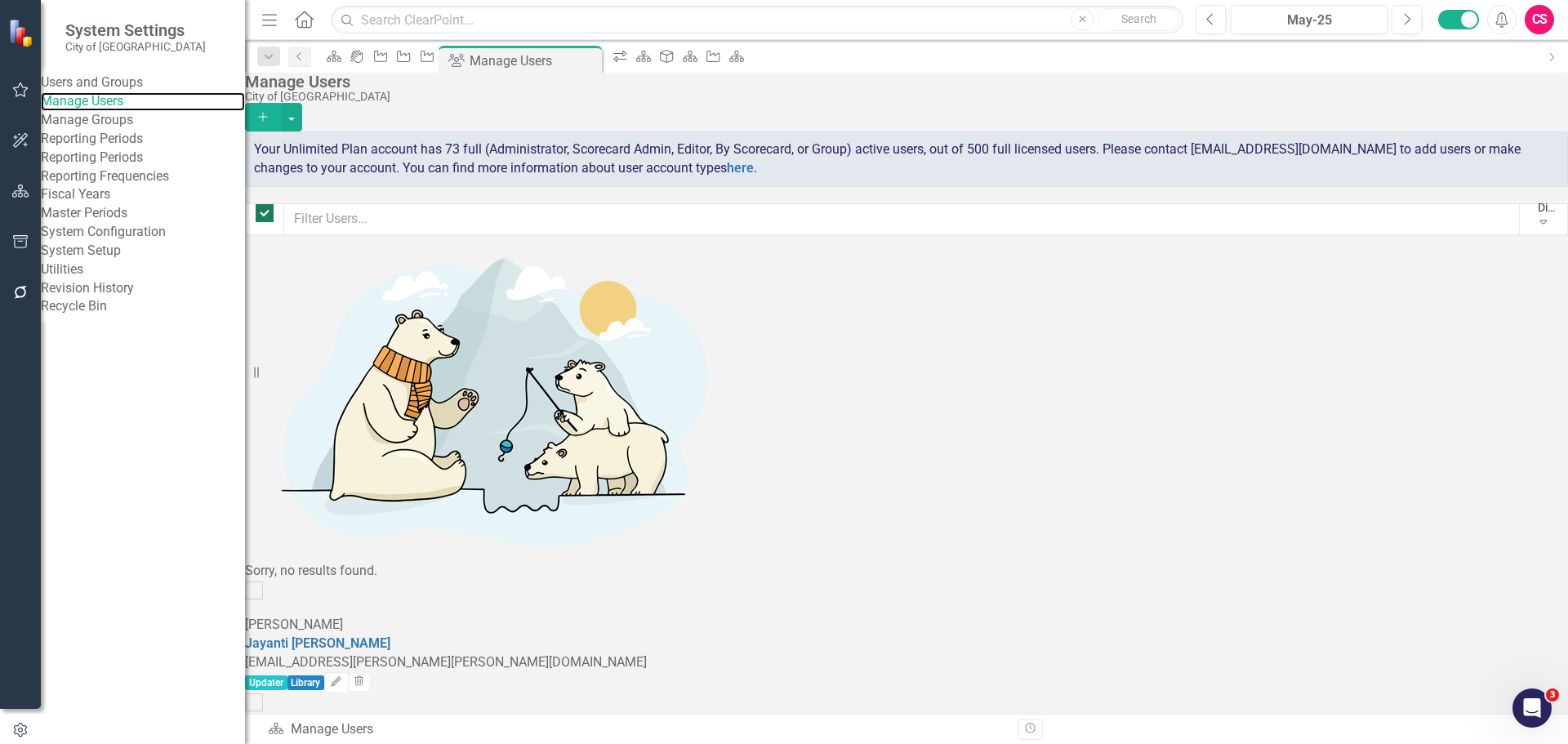
checkbox input "false"
click at [1012, 152] on span "Your Unlimited Plan account has 73 full (Administrator, Scorecard Admin, Editor…" at bounding box center [887, 158] width 1267 height 35
click at [725, 123] on div "Manage Users City of Hayward Add" at bounding box center [906, 102] width 1323 height 59
click at [1000, 158] on span "Your Unlimited Plan account has 73 full (Administrator, Scorecard Admin, Editor…" at bounding box center [887, 158] width 1267 height 35
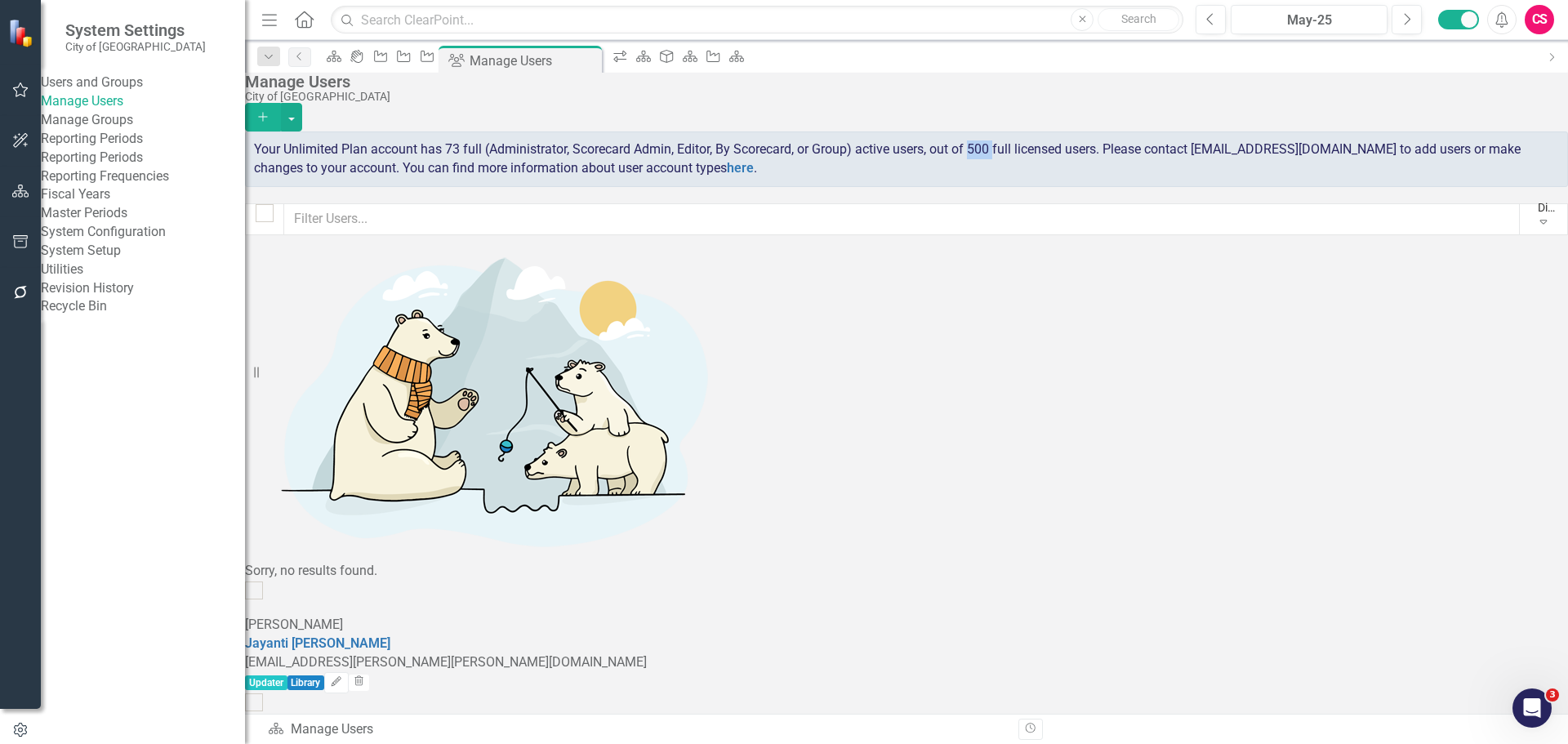
click at [1000, 158] on span "Your Unlimited Plan account has 73 full (Administrator, Scorecard Admin, Editor…" at bounding box center [887, 158] width 1267 height 35
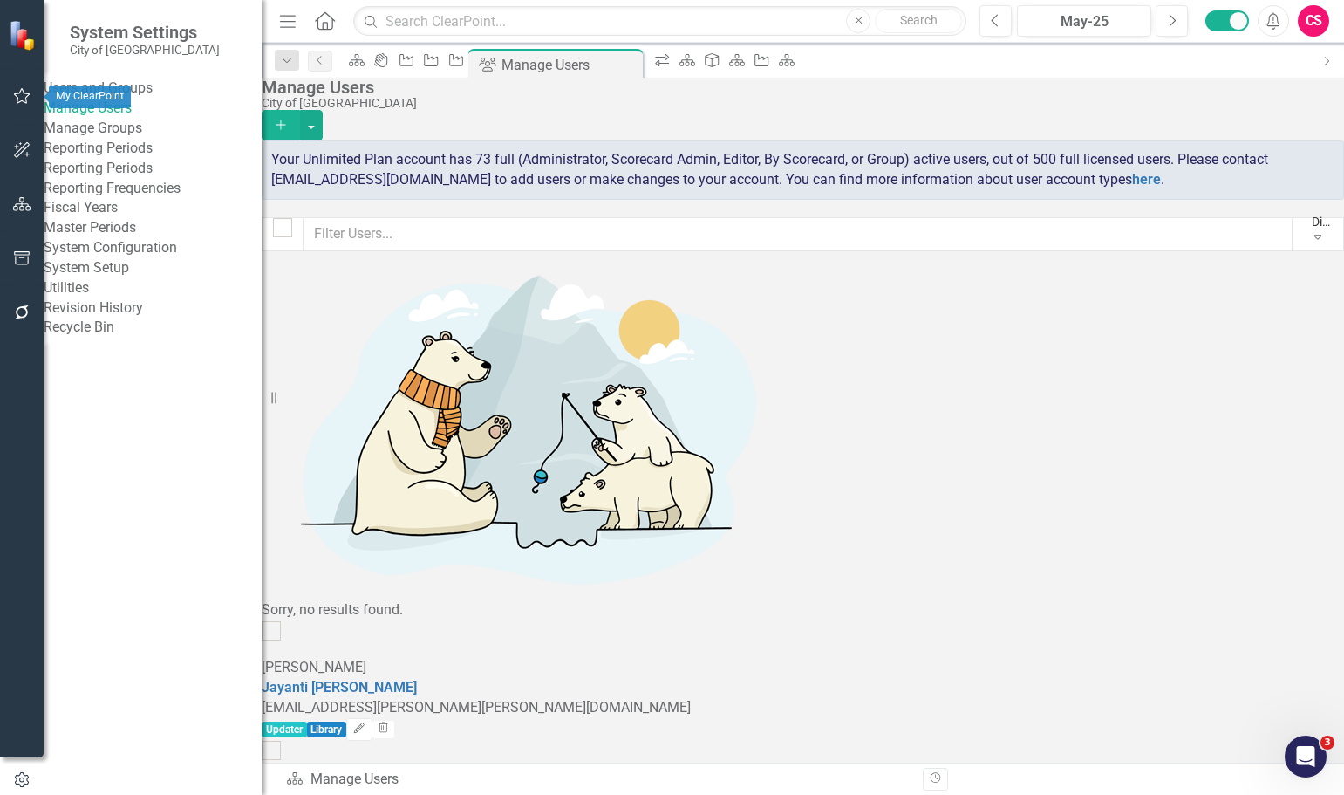
click at [24, 104] on button "button" at bounding box center [22, 96] width 39 height 37
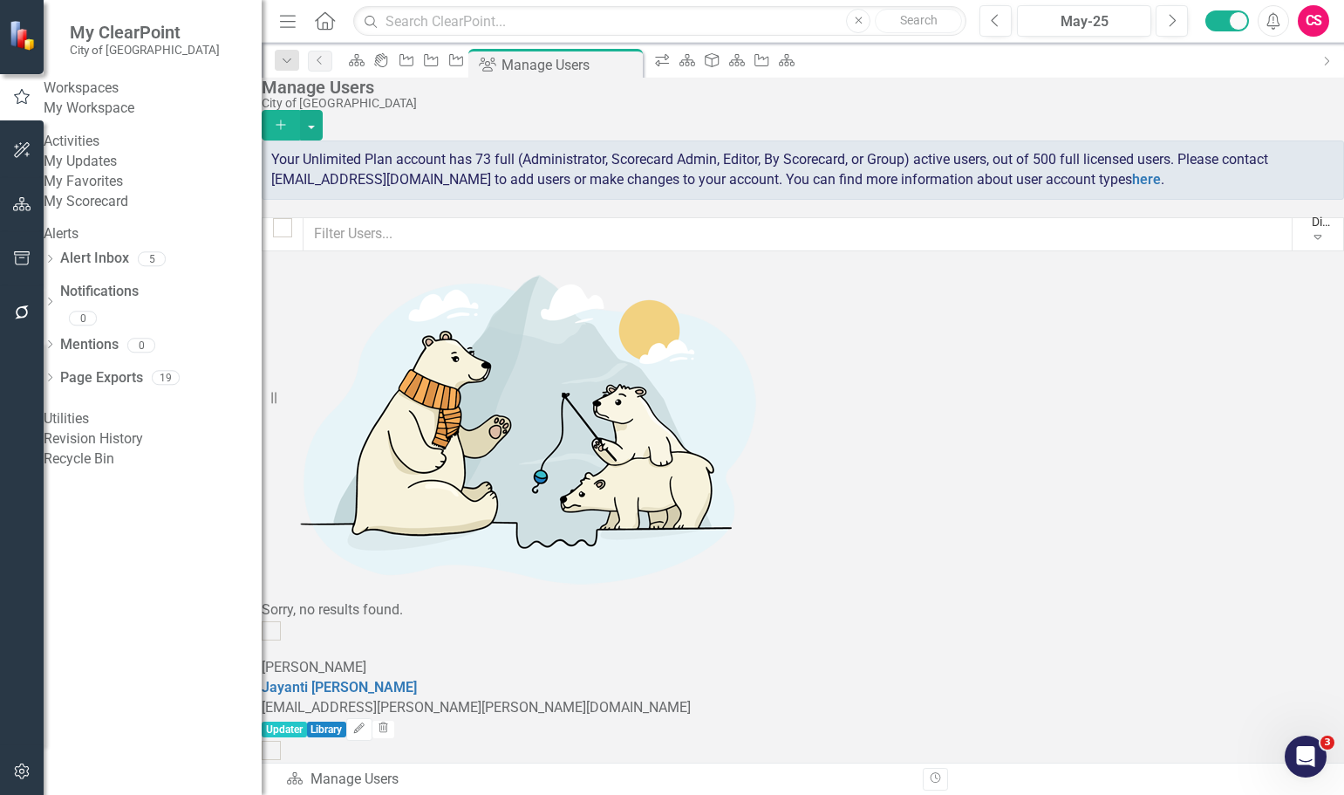
click at [102, 119] on link "My Workspace" at bounding box center [153, 109] width 218 height 20
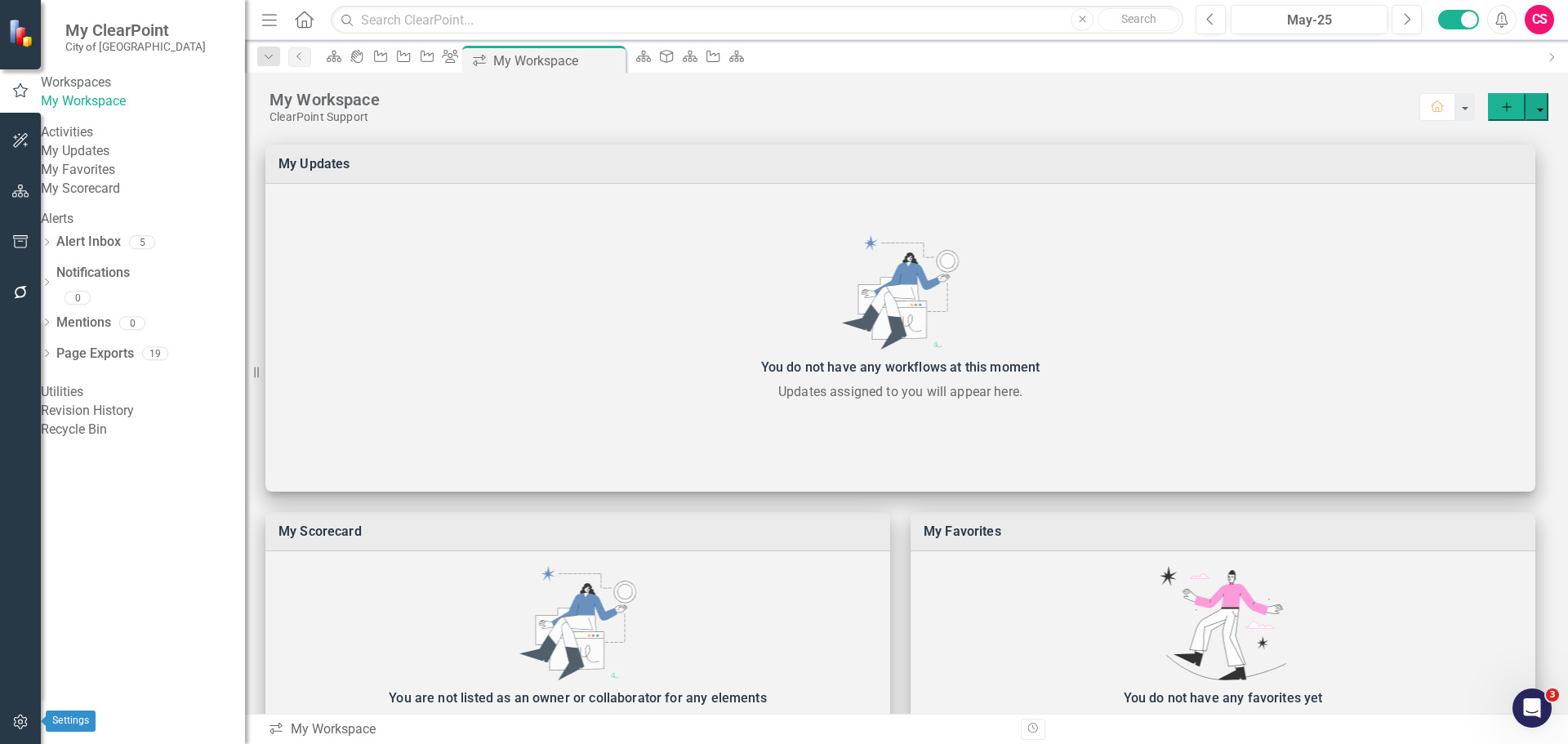
click at [7, 722] on button "button" at bounding box center [21, 722] width 37 height 35
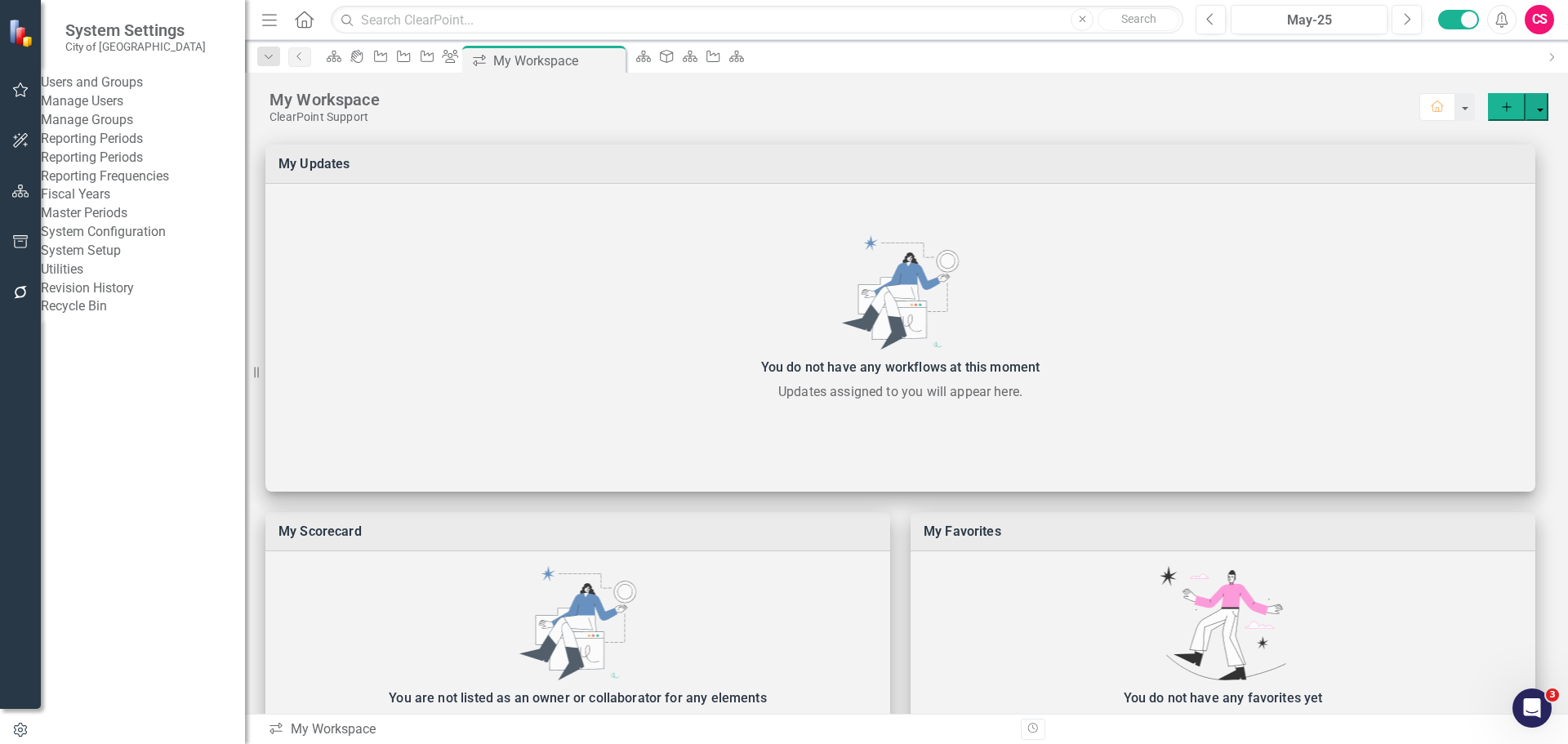
click at [123, 111] on link "Manage Users" at bounding box center [143, 102] width 204 height 19
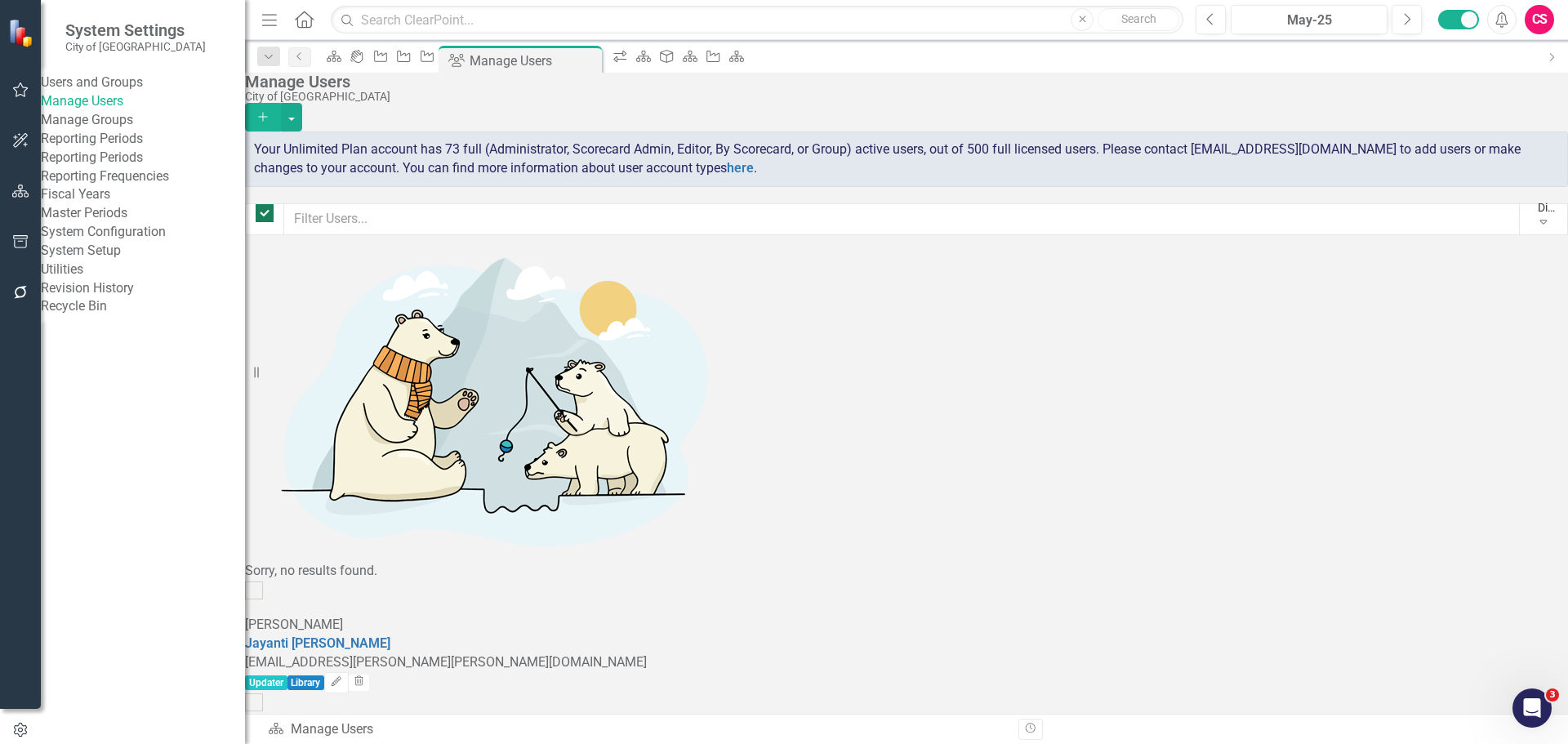
checkbox input "false"
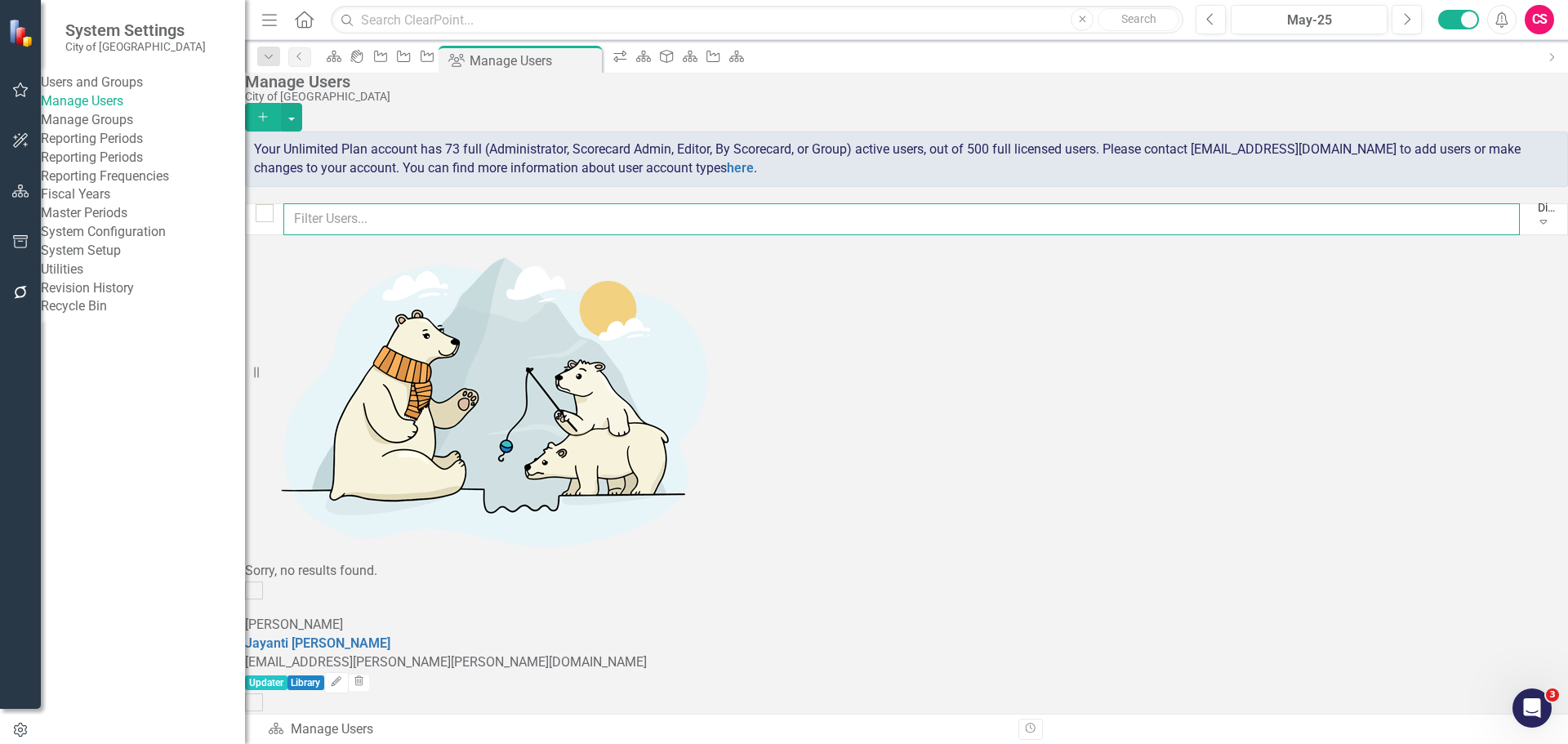
click at [482, 235] on input "text" at bounding box center [901, 219] width 1236 height 32
click at [441, 235] on input "text" at bounding box center [901, 219] width 1236 height 32
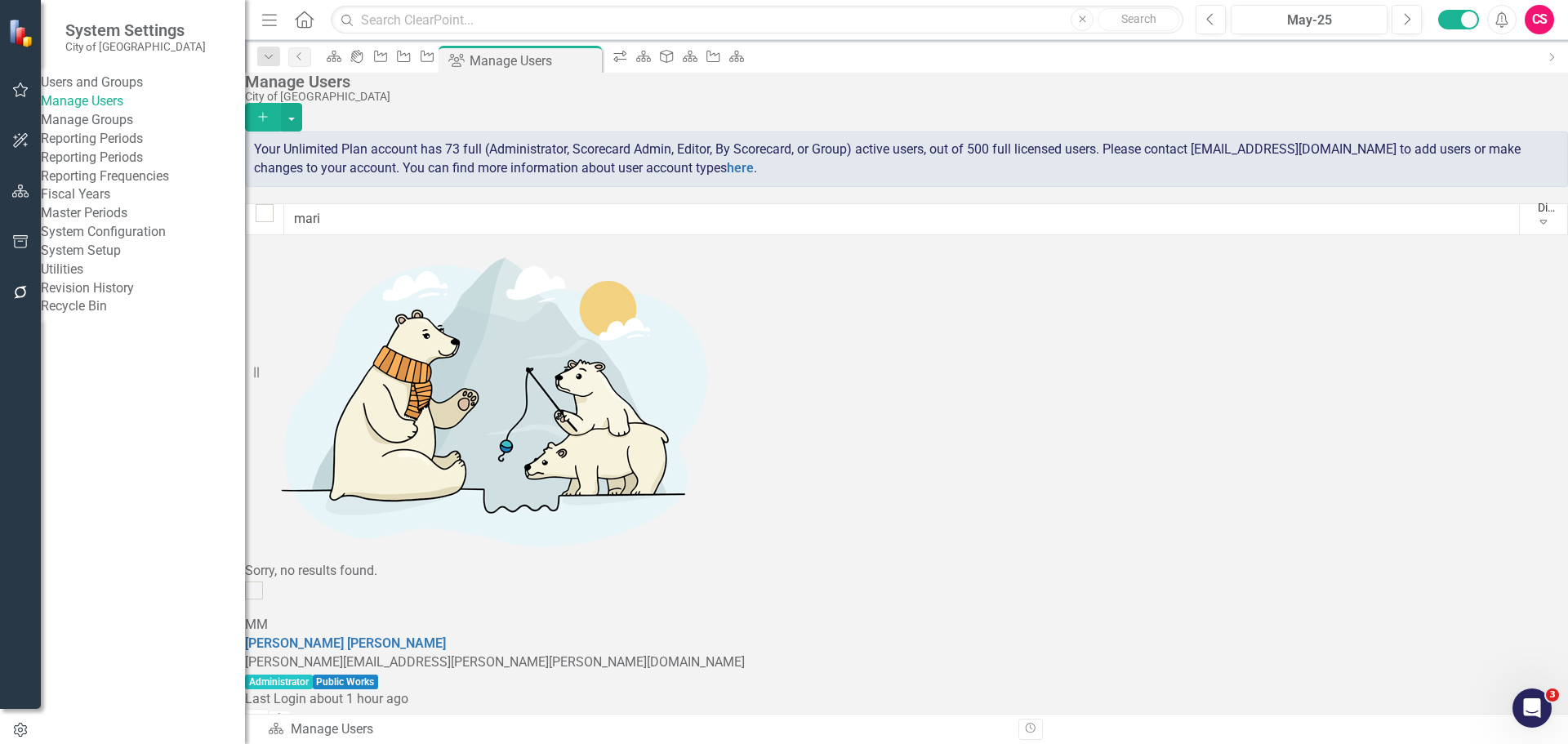
drag, startPoint x: 542, startPoint y: 284, endPoint x: 373, endPoint y: 279, distance: 169.1
click at [373, 580] on div "MM [PERSON_NAME] [PERSON_NAME][EMAIL_ADDRESS][PERSON_NAME][PERSON_NAME][DOMAIN_…" at bounding box center [906, 655] width 1323 height 150
click at [399, 635] on link "[PERSON_NAME]" at bounding box center [345, 643] width 201 height 16
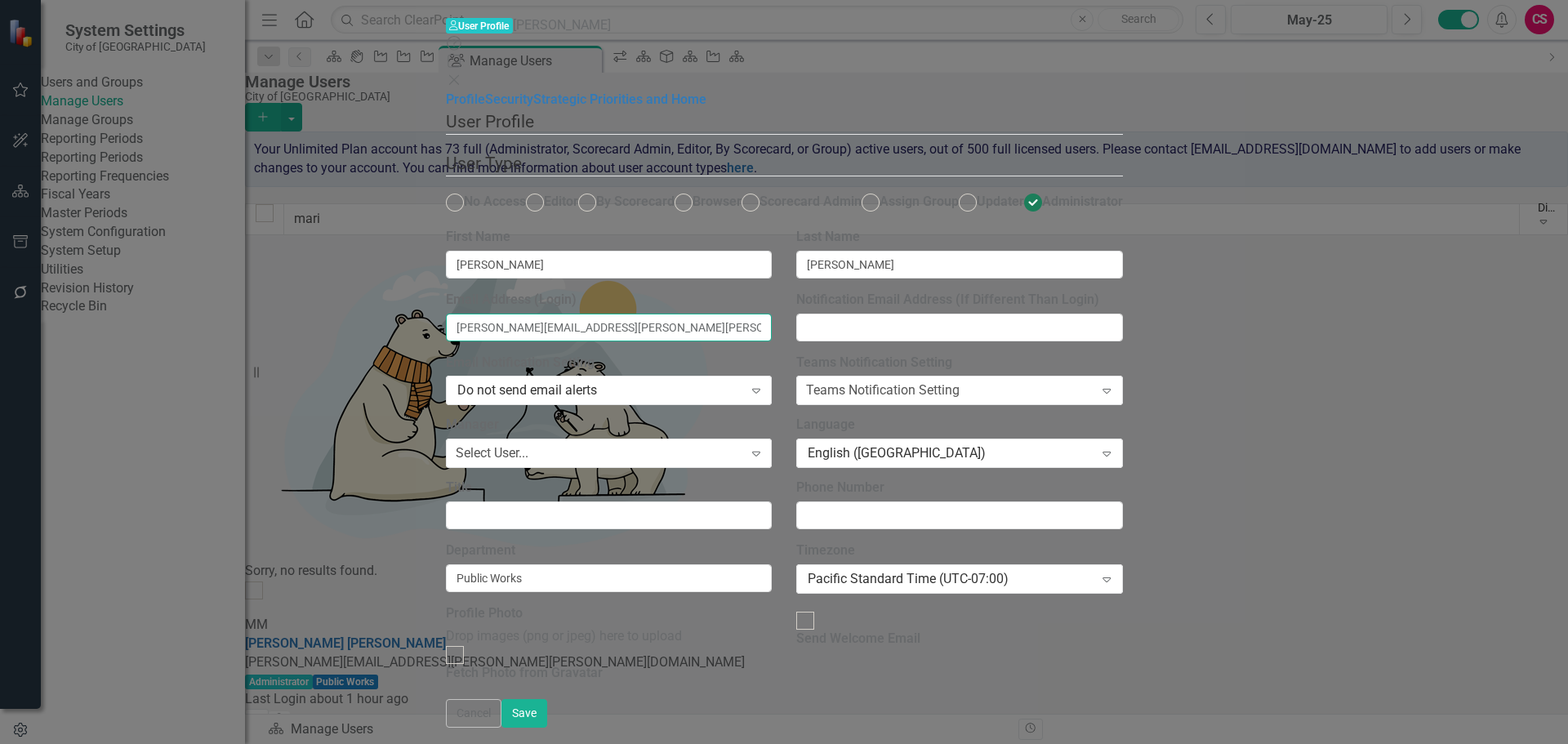
click at [609, 314] on input "[PERSON_NAME][EMAIL_ADDRESS][PERSON_NAME][PERSON_NAME][DOMAIN_NAME]" at bounding box center [608, 328] width 327 height 28
click at [501, 723] on button "Cancel" at bounding box center [473, 713] width 55 height 29
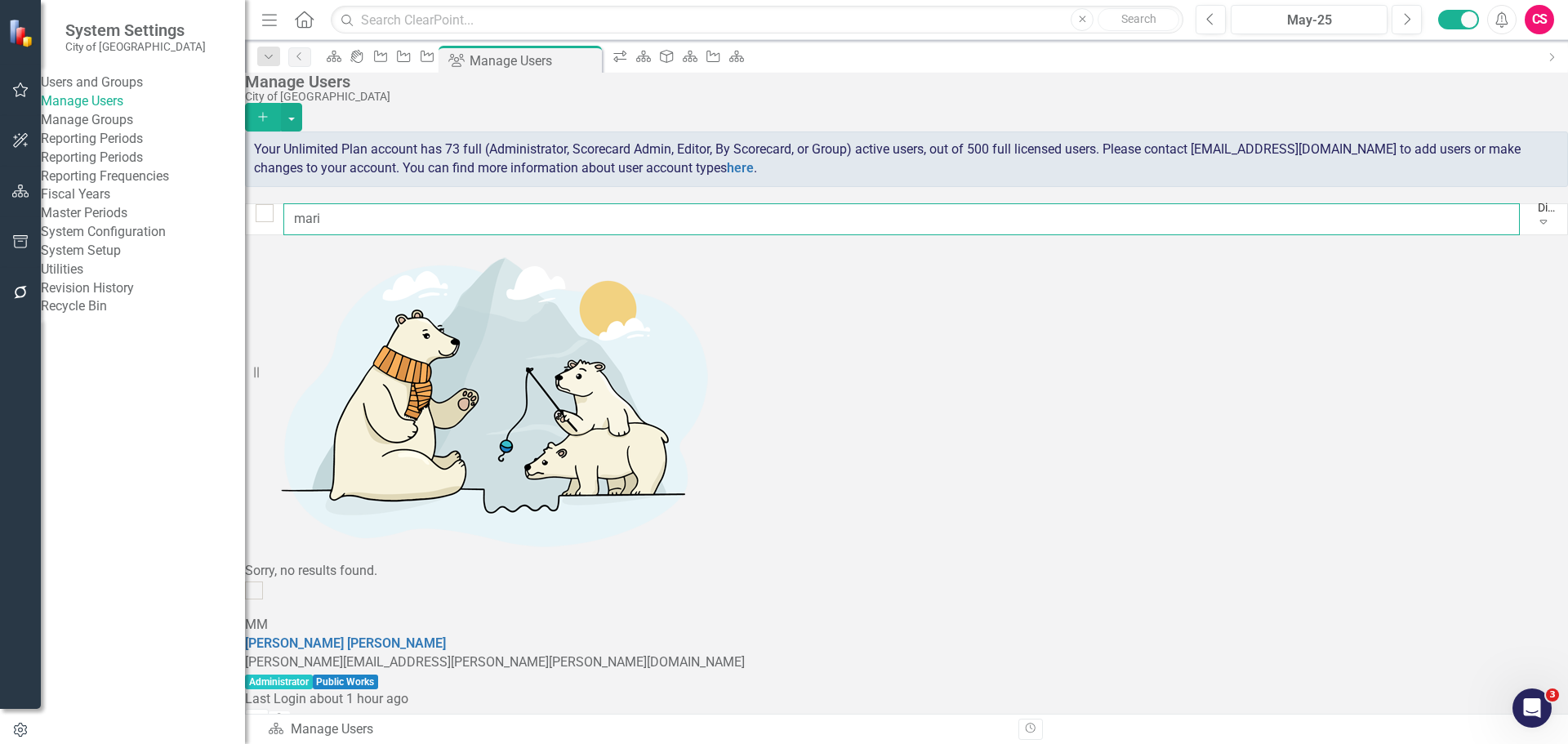
click at [751, 225] on input "mari" at bounding box center [901, 219] width 1236 height 32
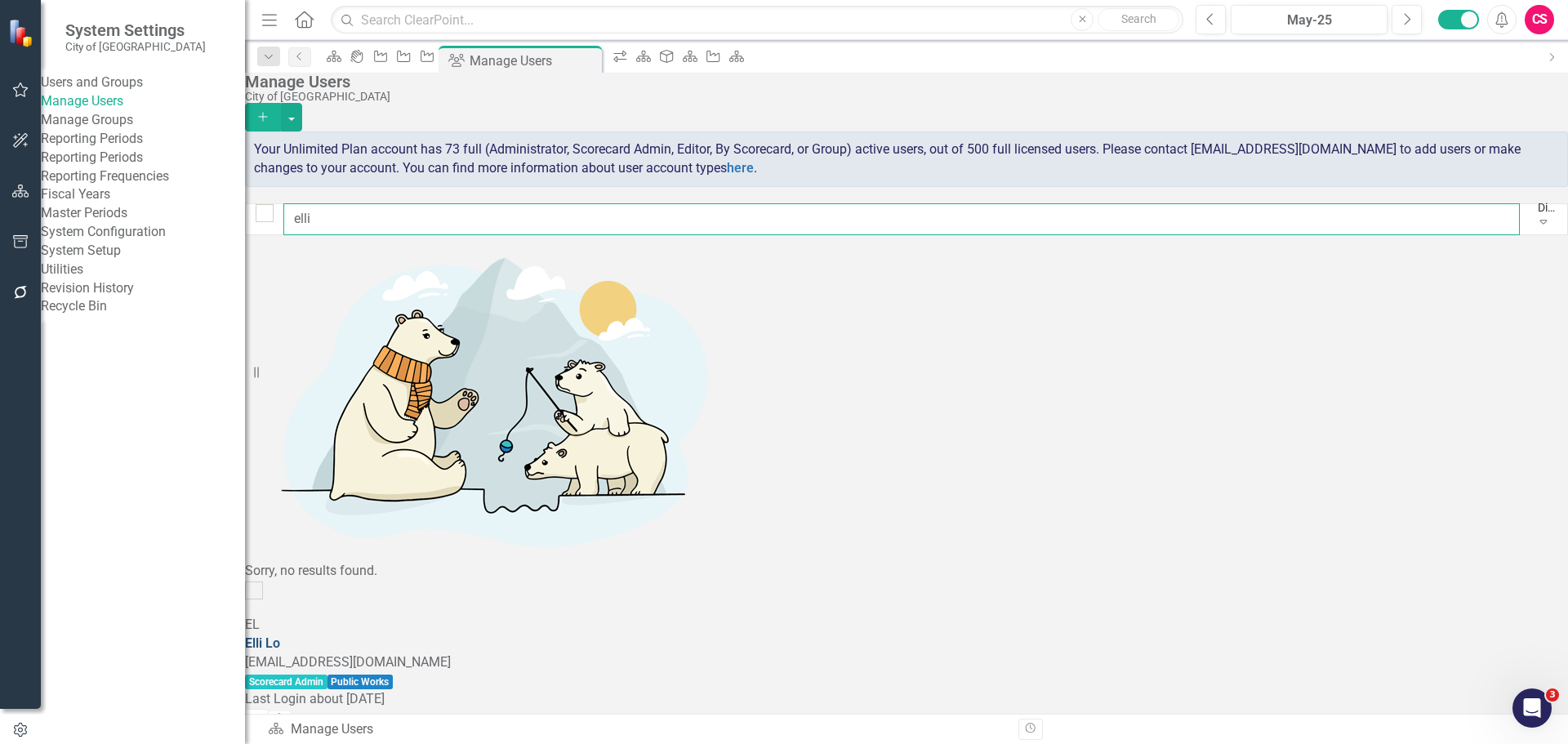
type input "elli"
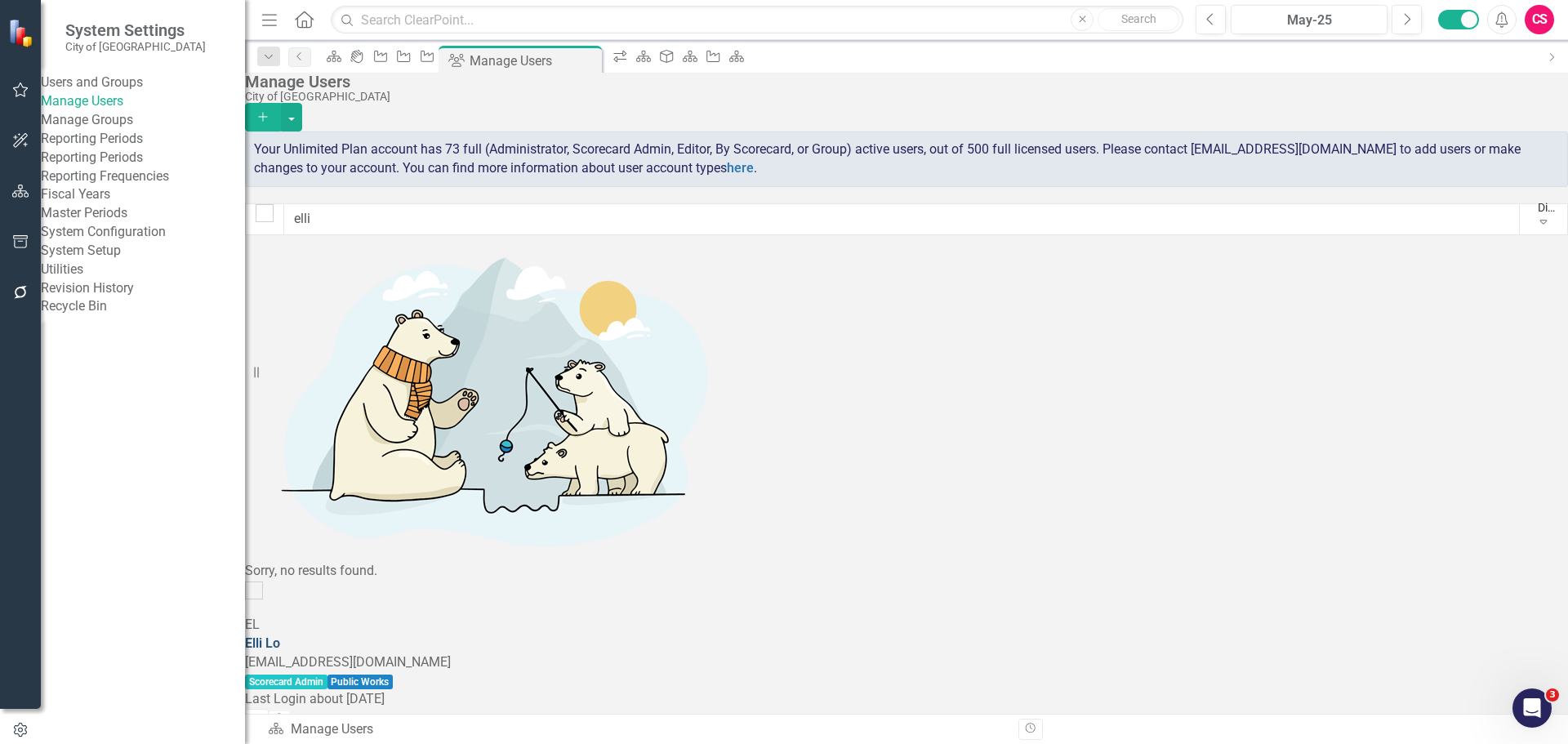
click at [280, 635] on link "Elli Lo" at bounding box center [263, 643] width 36 height 16
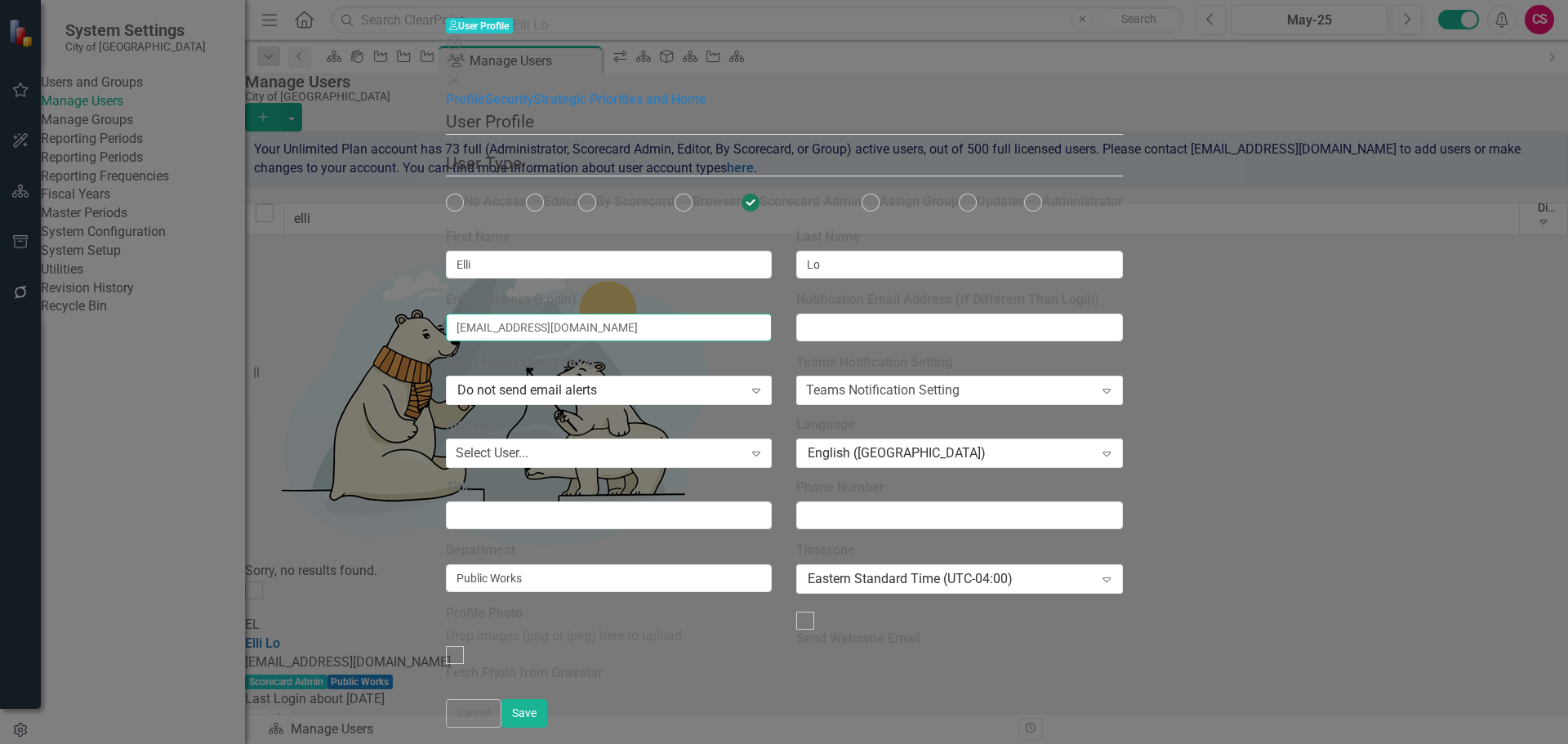
click at [607, 314] on input "[EMAIL_ADDRESS][DOMAIN_NAME]" at bounding box center [608, 328] width 327 height 28
click at [501, 722] on button "Cancel" at bounding box center [473, 713] width 55 height 29
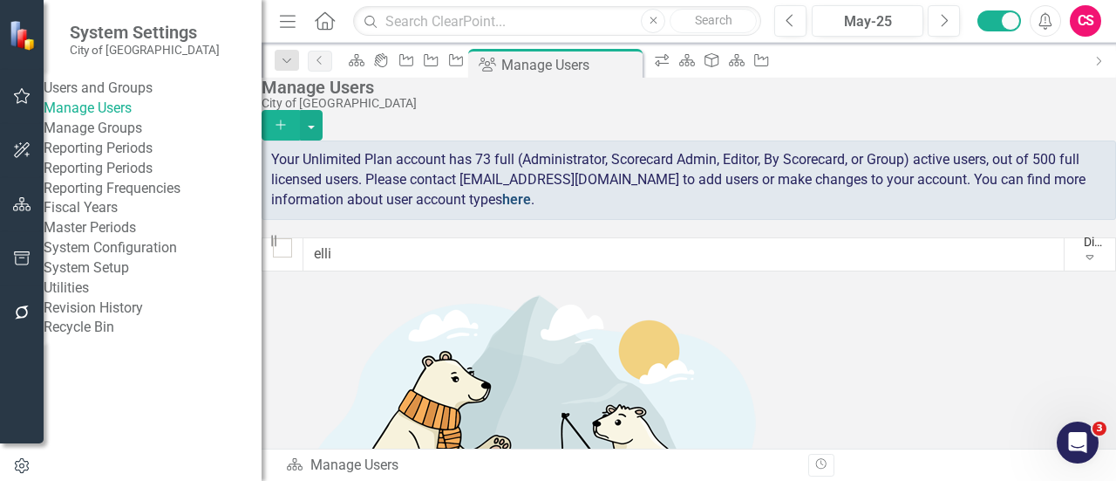
click at [531, 208] on link "here" at bounding box center [516, 199] width 29 height 17
